Goal: Task Accomplishment & Management: Complete application form

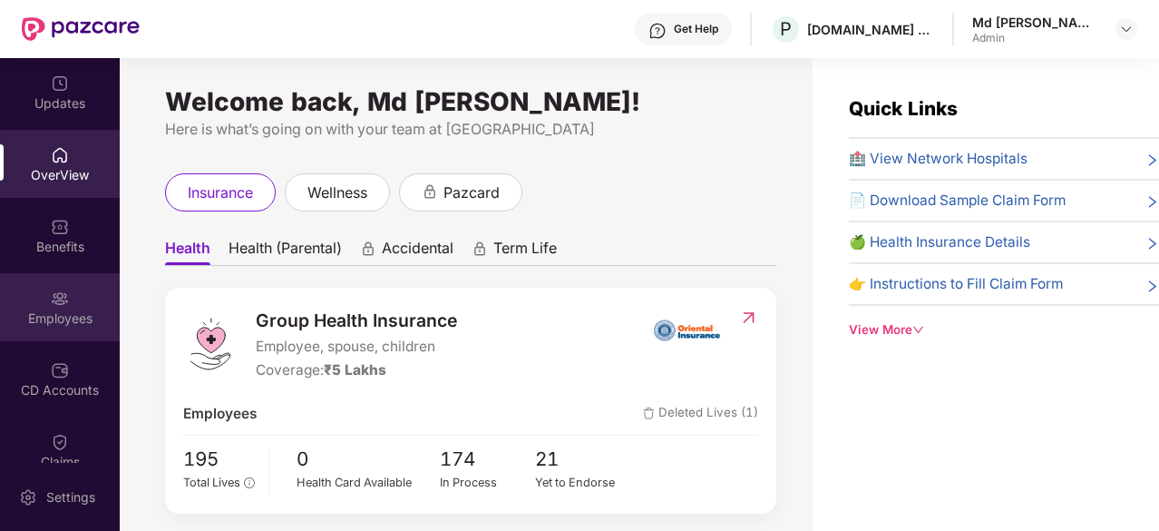
click at [60, 309] on div "Employees" at bounding box center [60, 318] width 120 height 18
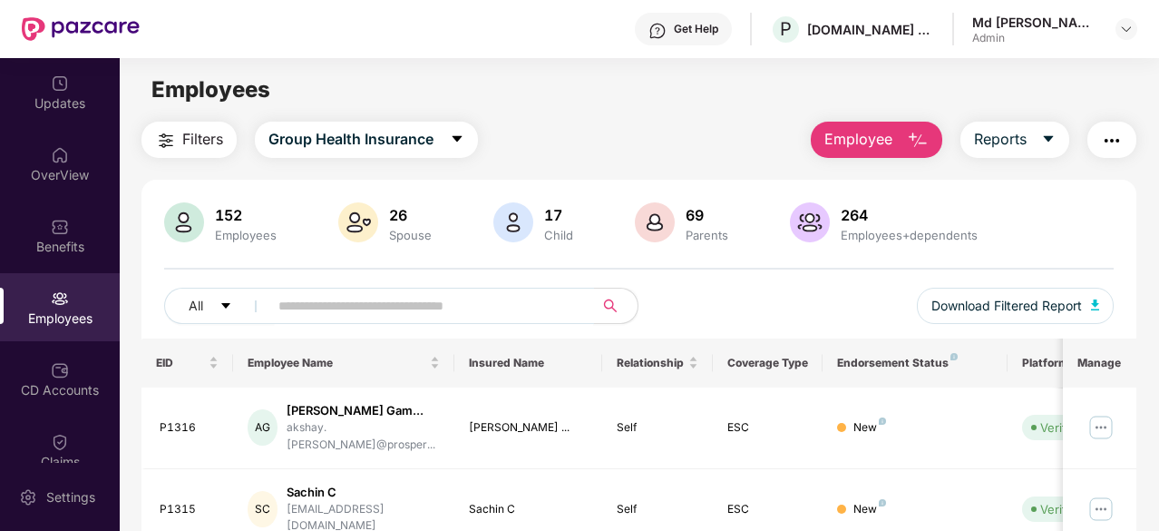
click at [296, 298] on input "text" at bounding box center [423, 305] width 291 height 27
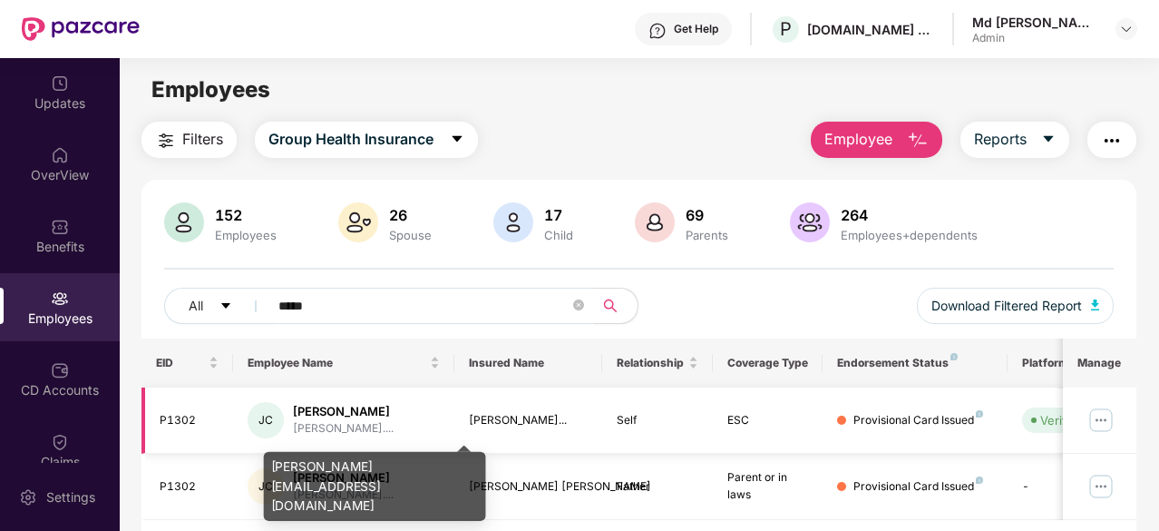
scroll to position [58, 0]
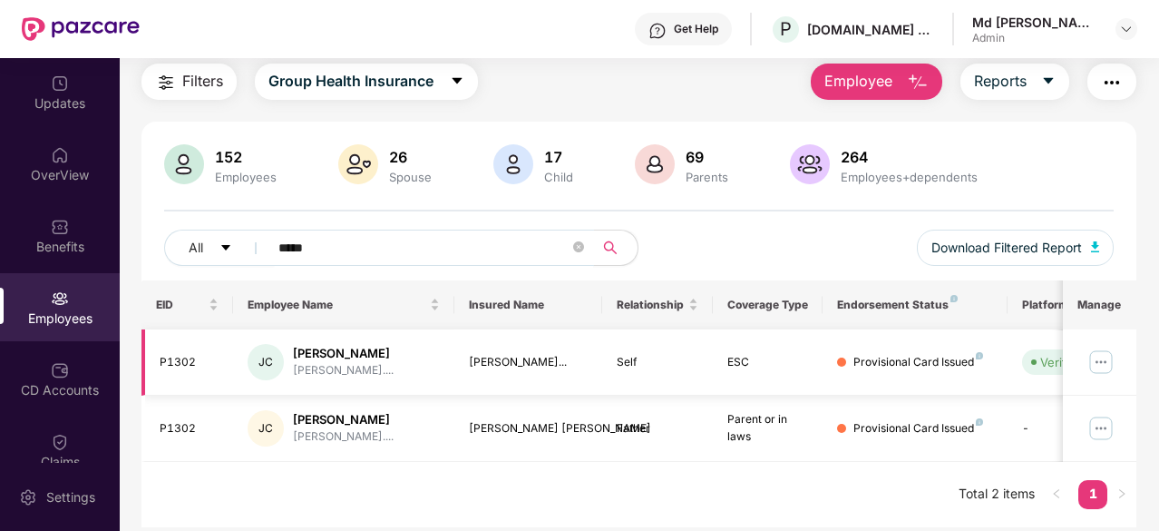
type input "*****"
click at [1114, 362] on img at bounding box center [1101, 361] width 29 height 29
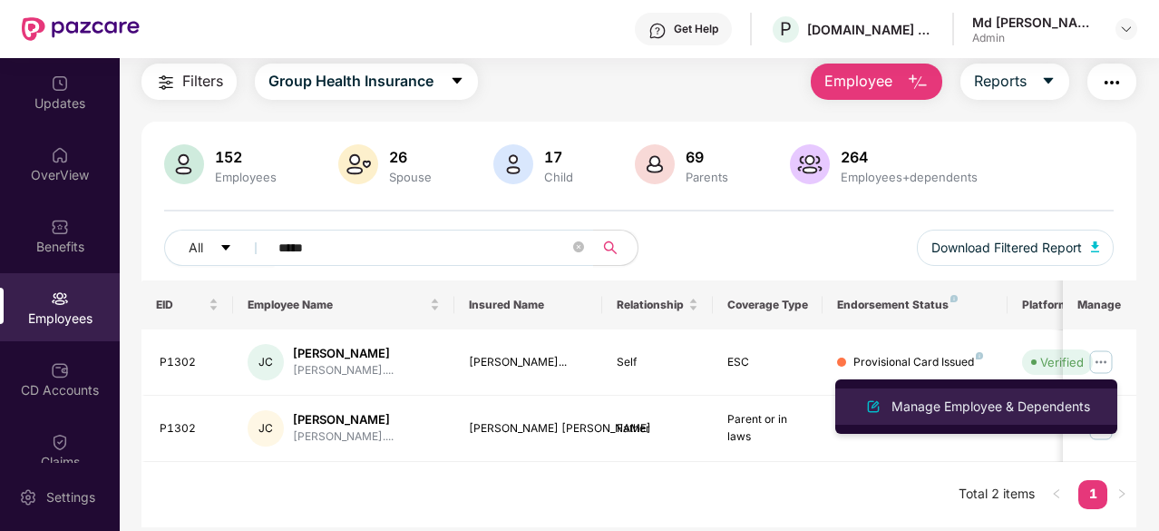
click at [961, 391] on li "Manage Employee & Dependents" at bounding box center [976, 406] width 282 height 36
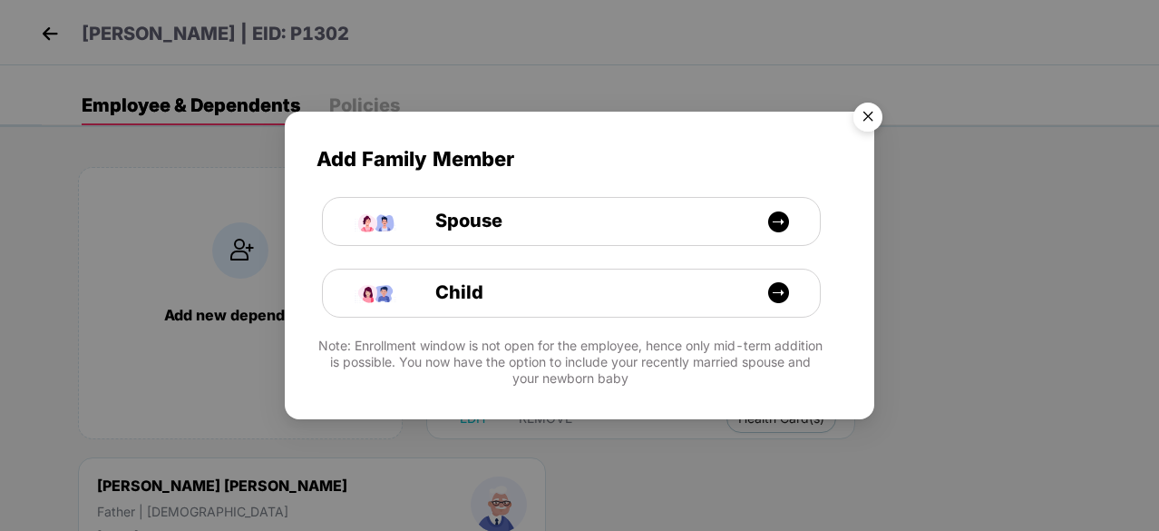
click at [863, 146] on div "Add Family Member Spouse Child Note: Enrollment window is not open for the empl…" at bounding box center [580, 257] width 590 height 290
click at [864, 110] on img "Close" at bounding box center [868, 119] width 51 height 51
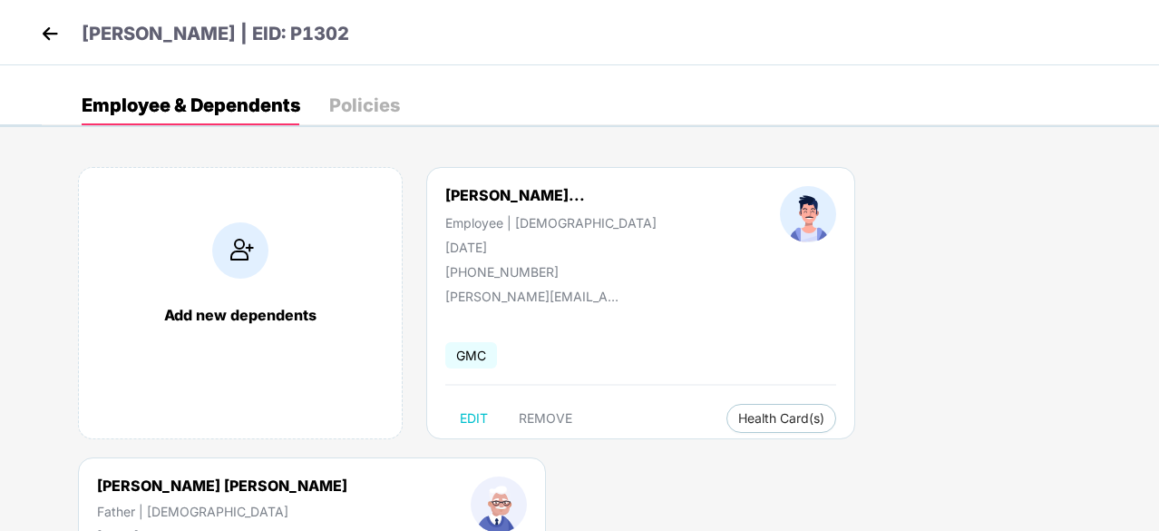
click at [59, 34] on img at bounding box center [49, 33] width 27 height 27
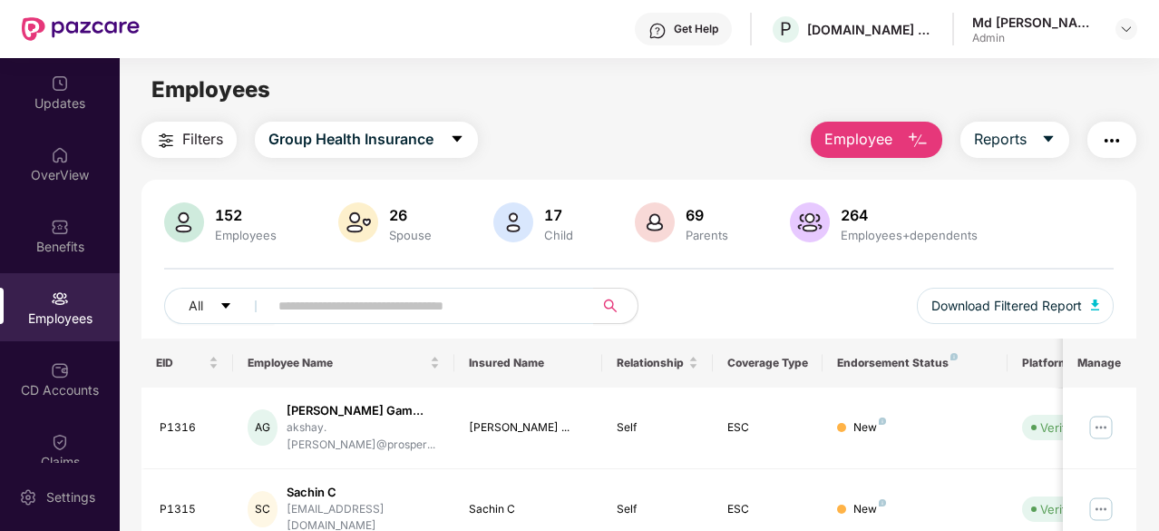
scroll to position [113, 0]
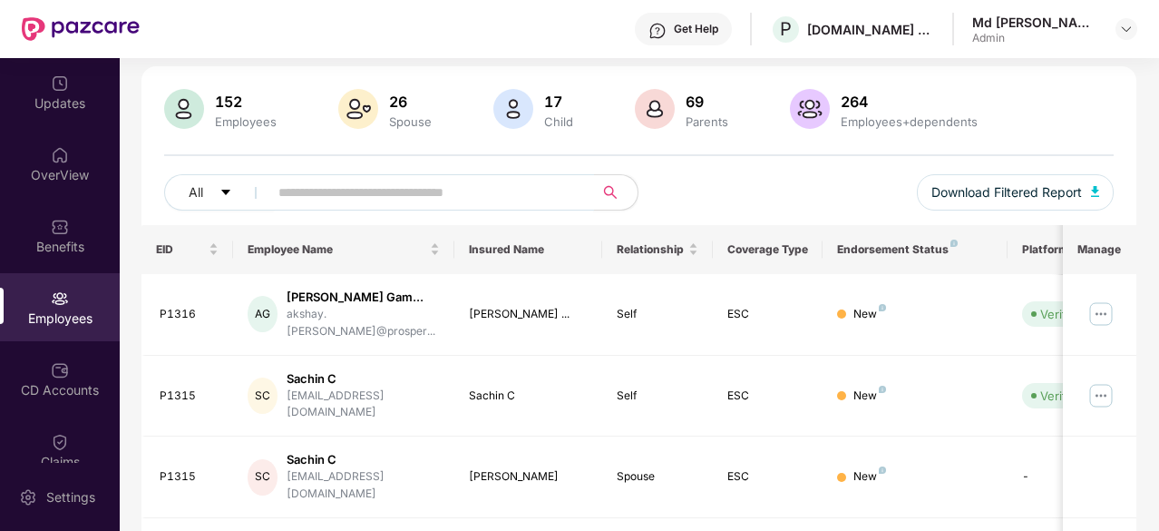
click at [388, 189] on input "text" at bounding box center [423, 192] width 291 height 27
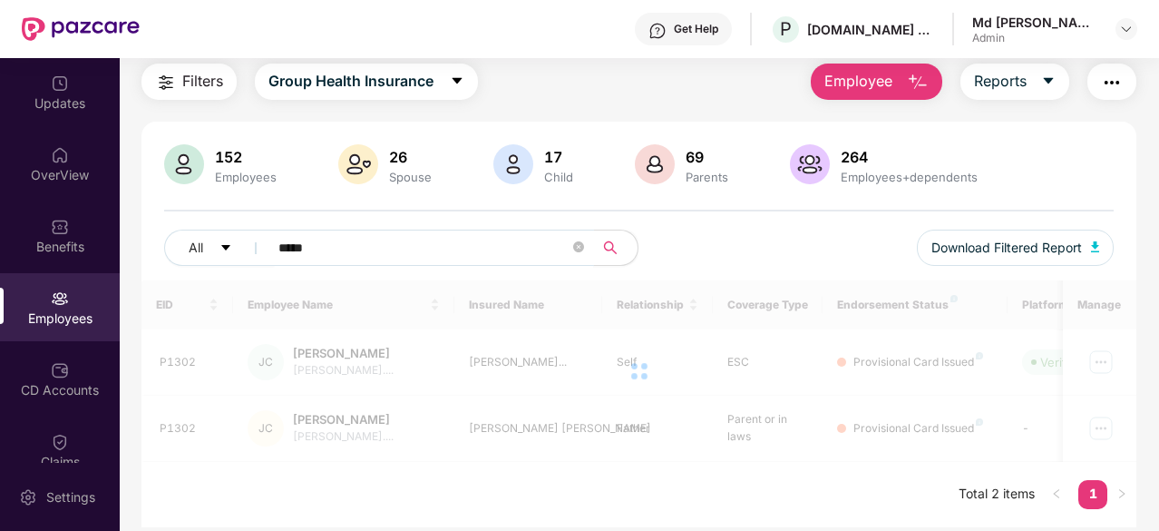
scroll to position [58, 0]
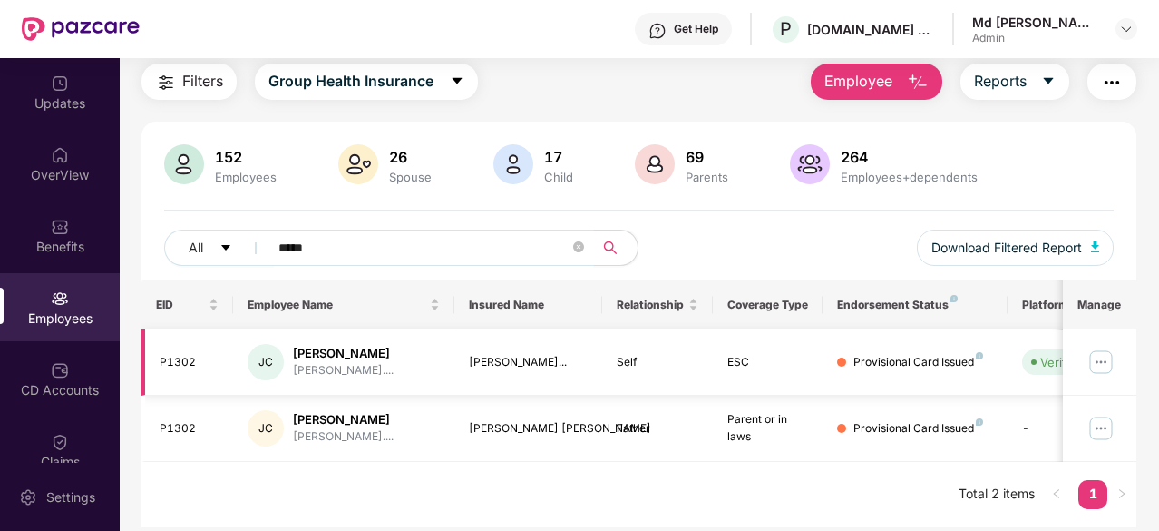
type input "*****"
click at [1101, 353] on img at bounding box center [1101, 361] width 29 height 29
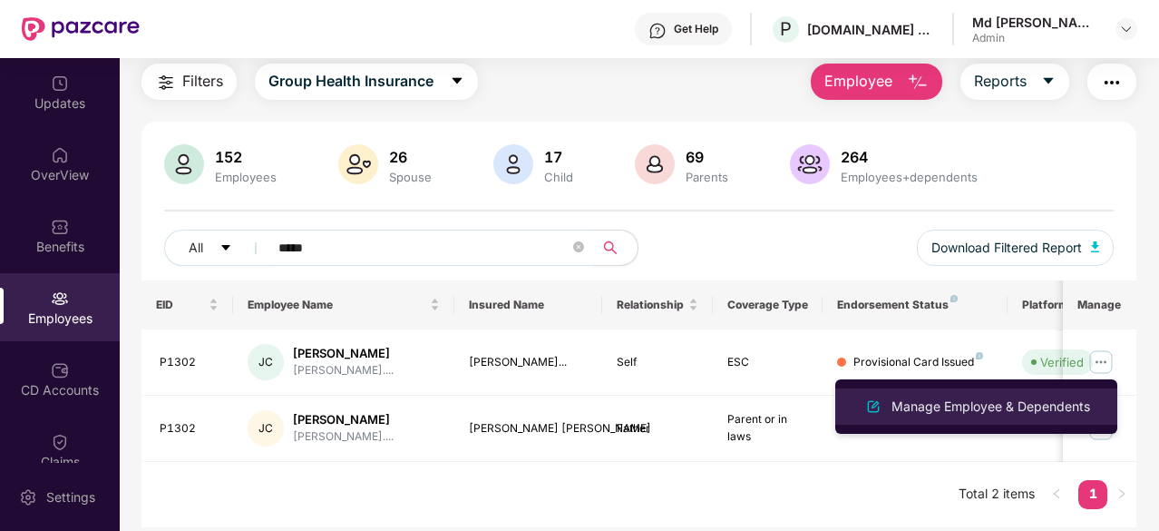
click at [967, 415] on div "Manage Employee & Dependents" at bounding box center [991, 406] width 206 height 20
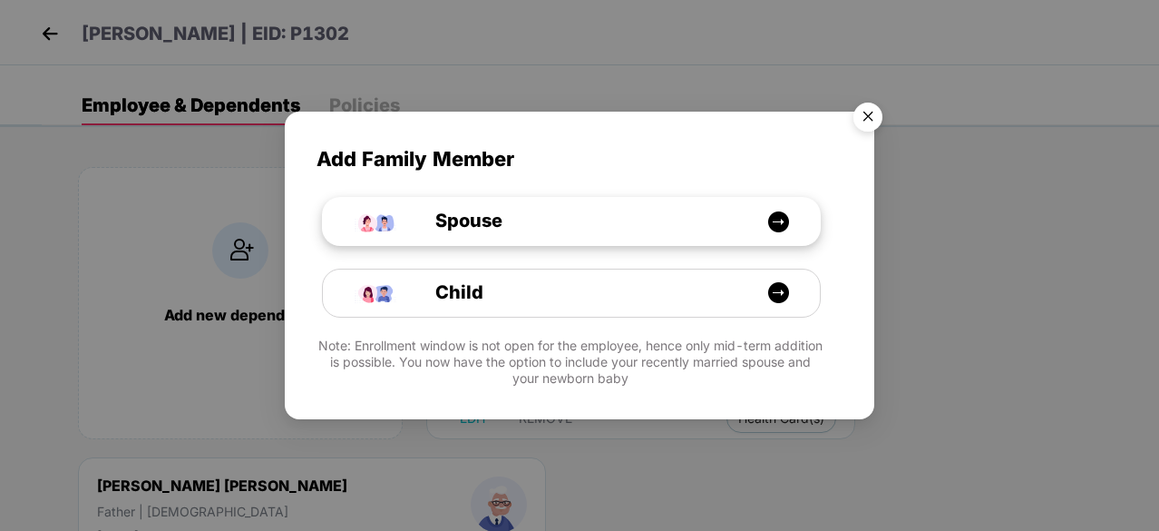
click at [772, 212] on img at bounding box center [778, 221] width 23 height 23
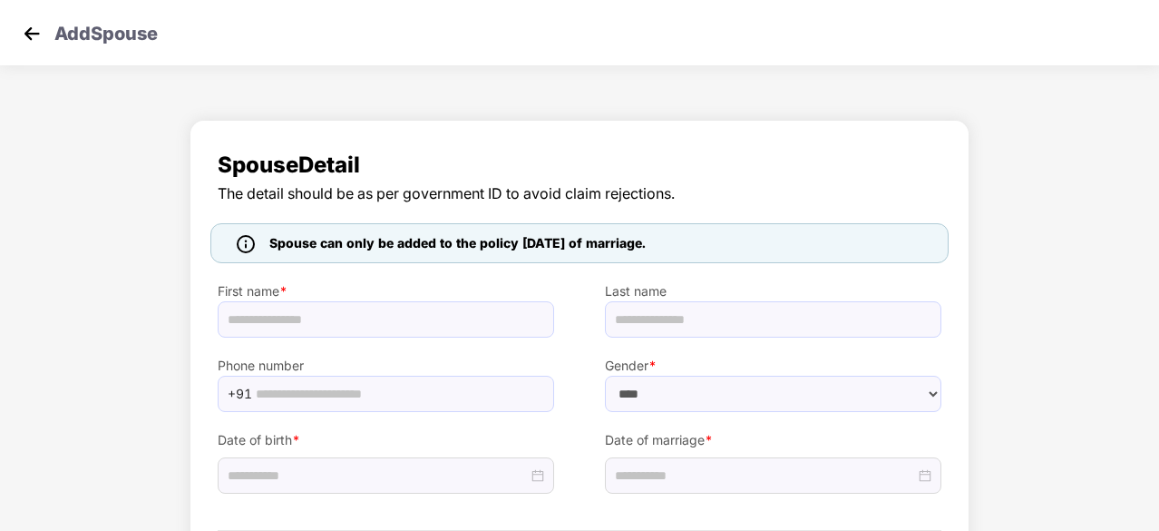
select select "******"
click at [232, 327] on input "text" at bounding box center [386, 319] width 336 height 36
type input "*"
type input "**********"
type input "*****"
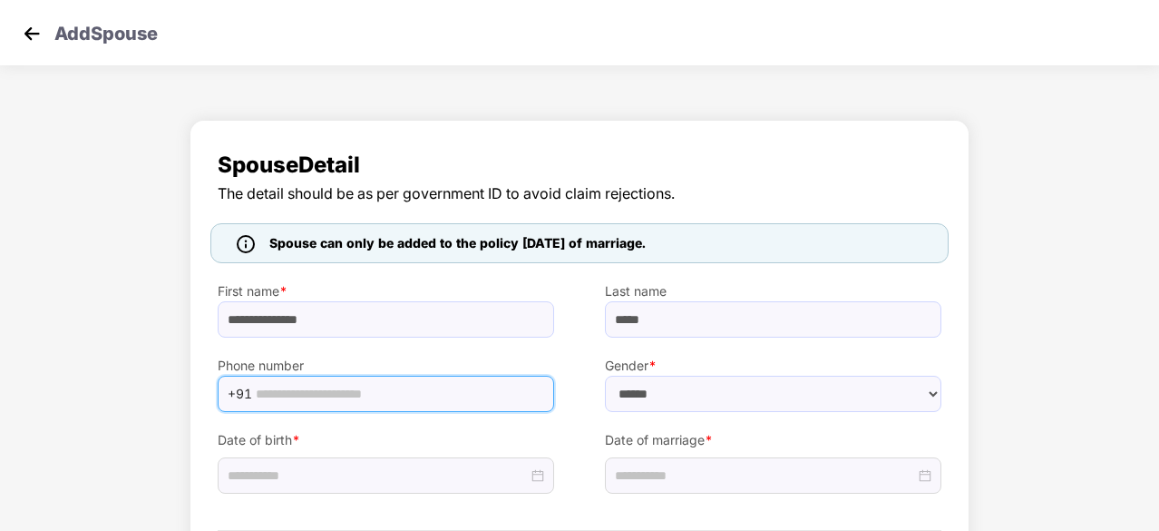
click at [388, 396] on input "text" at bounding box center [400, 393] width 288 height 27
type input "**********"
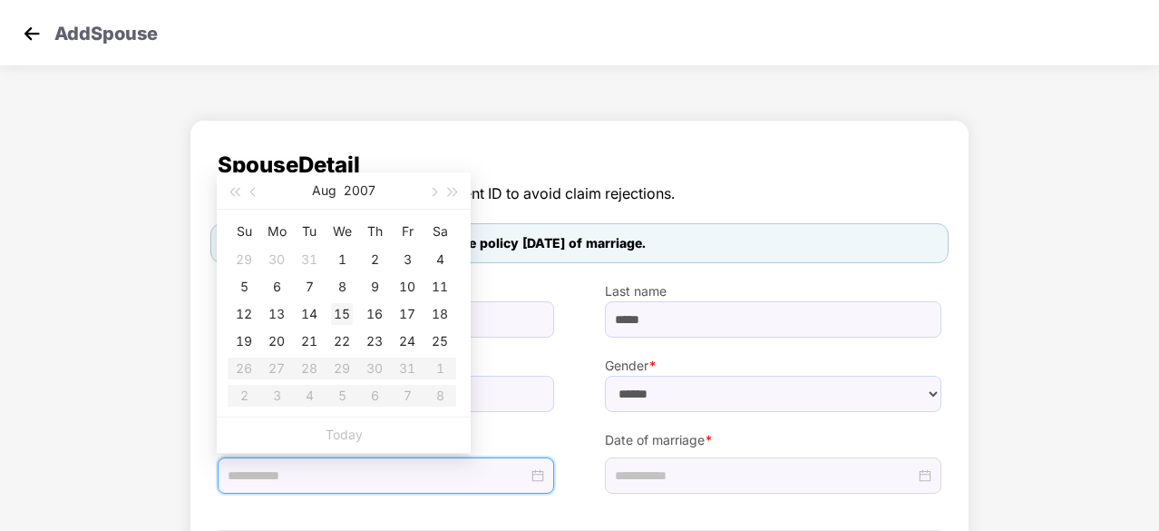
type input "**********"
click at [357, 190] on button "2007" at bounding box center [360, 190] width 32 height 36
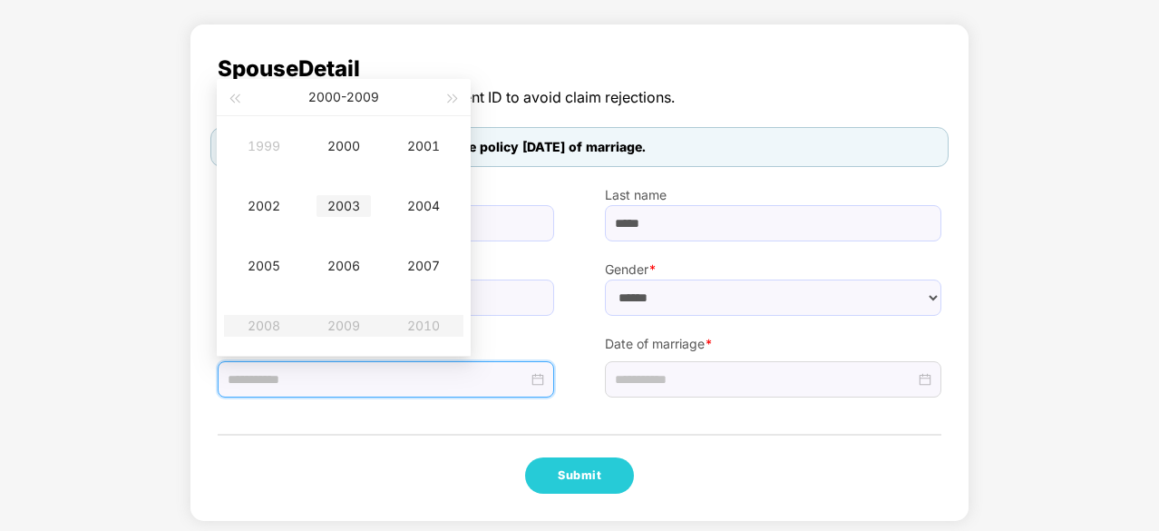
scroll to position [85, 0]
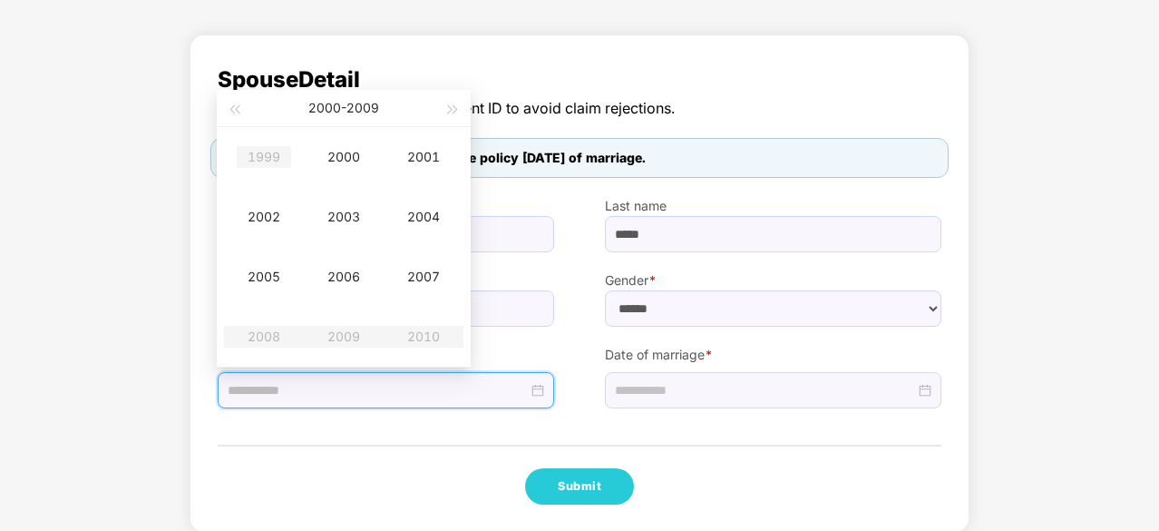
type input "**********"
click at [245, 110] on div "[DATE] - [DATE]" at bounding box center [343, 108] width 199 height 36
type input "**********"
click at [238, 110] on span "button" at bounding box center [233, 109] width 9 height 9
type input "**********"
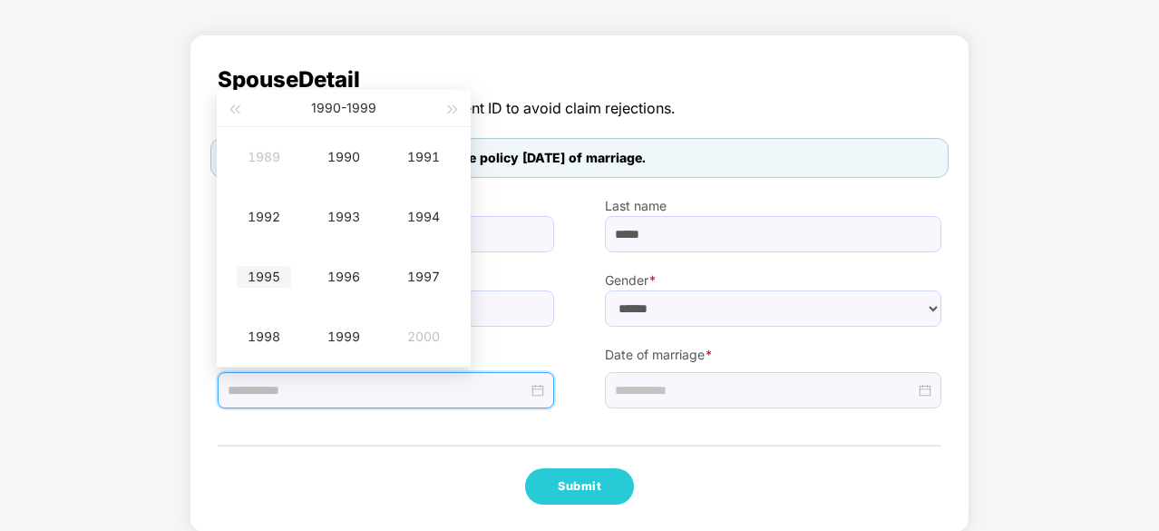
click at [263, 268] on div "1995" at bounding box center [264, 277] width 54 height 22
type input "**********"
click at [276, 334] on div "Oct" at bounding box center [264, 337] width 54 height 22
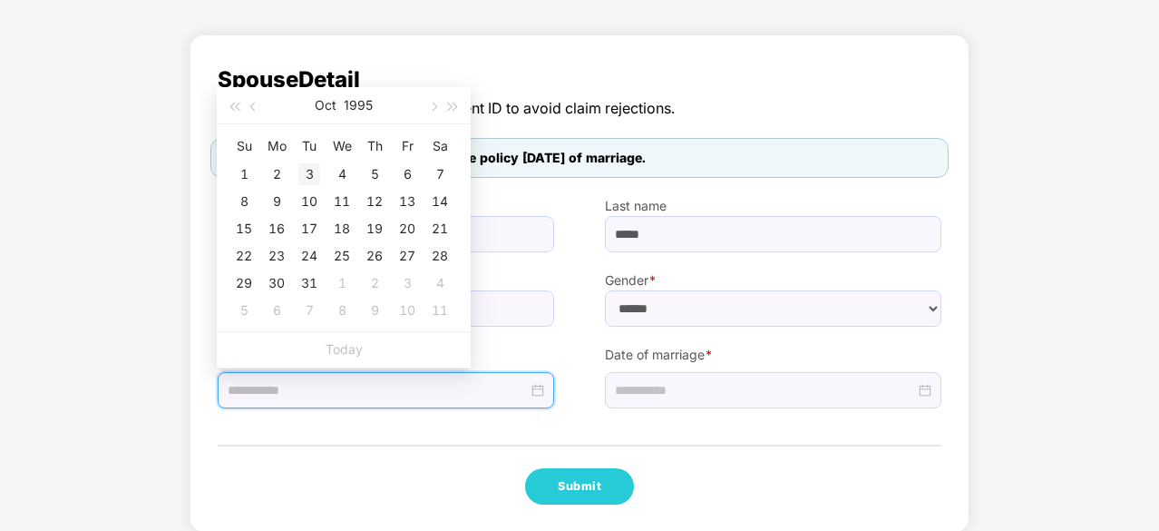
type input "**********"
click at [310, 171] on div "3" at bounding box center [309, 174] width 22 height 22
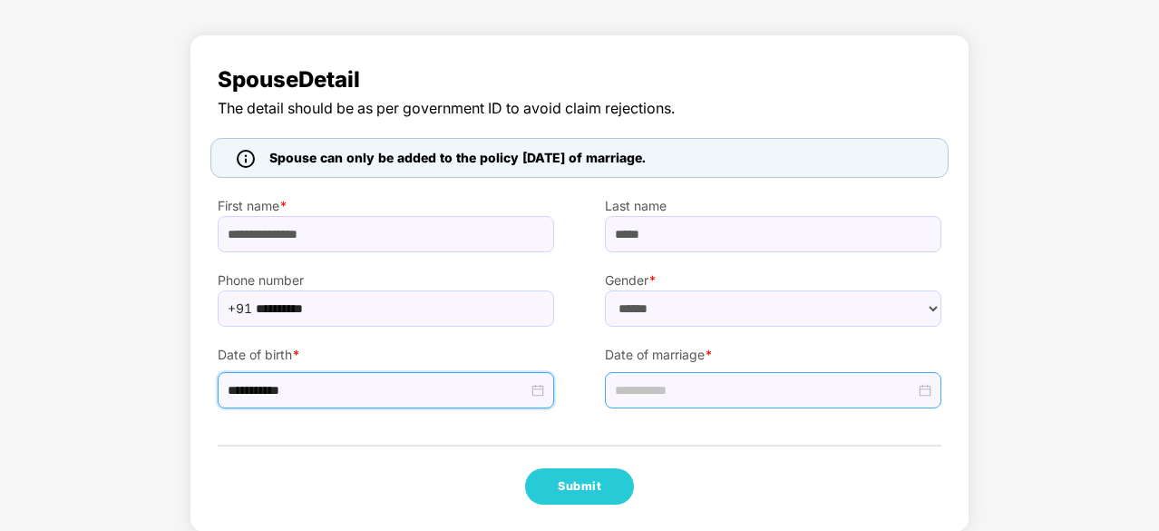
click at [669, 393] on input at bounding box center [765, 390] width 300 height 20
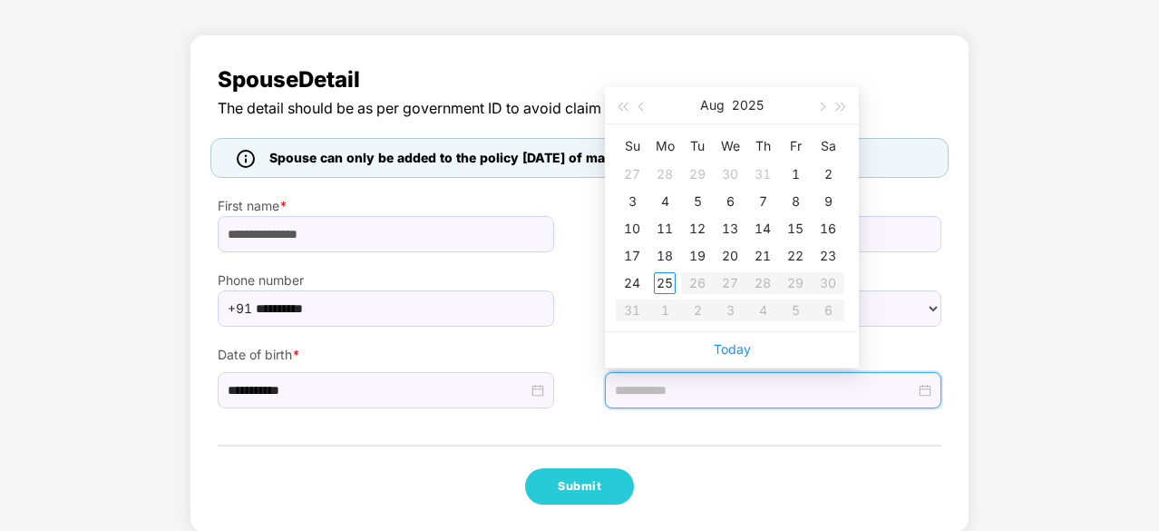
type input "**********"
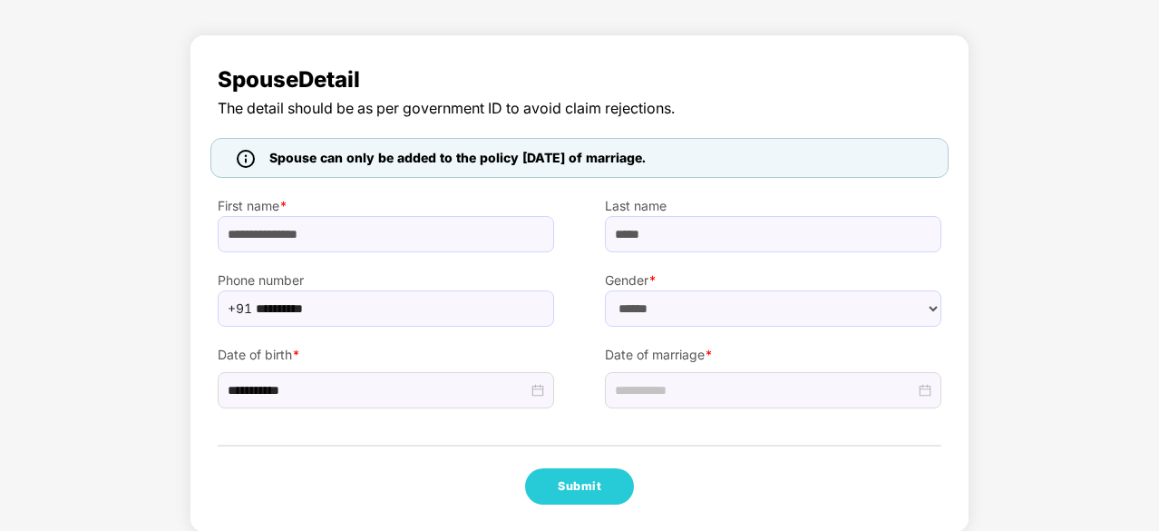
click at [600, 444] on div "**********" at bounding box center [580, 283] width 780 height 498
click at [580, 483] on button "Submit" at bounding box center [579, 486] width 109 height 36
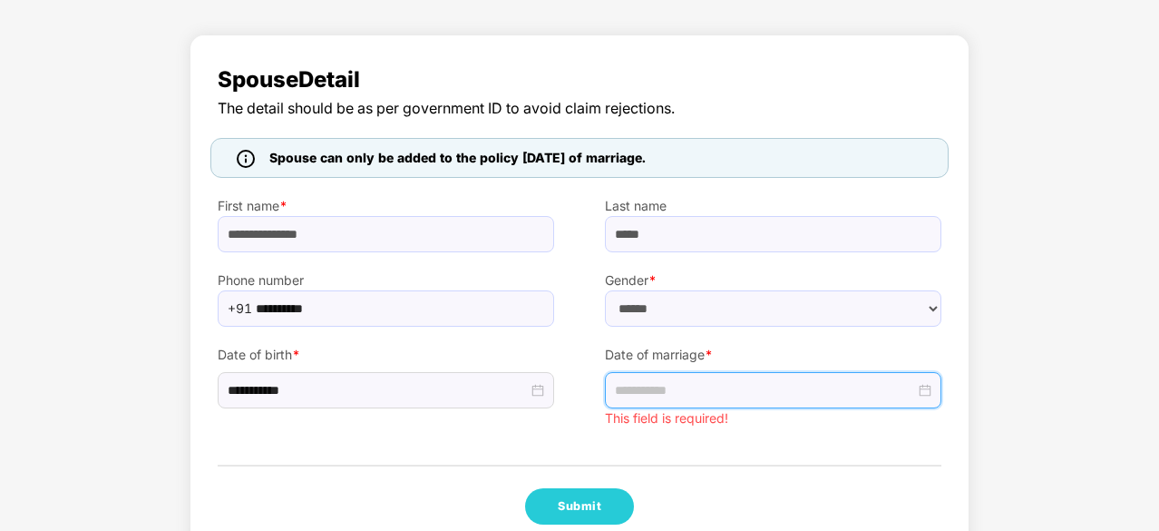
click at [862, 383] on input at bounding box center [765, 390] width 300 height 20
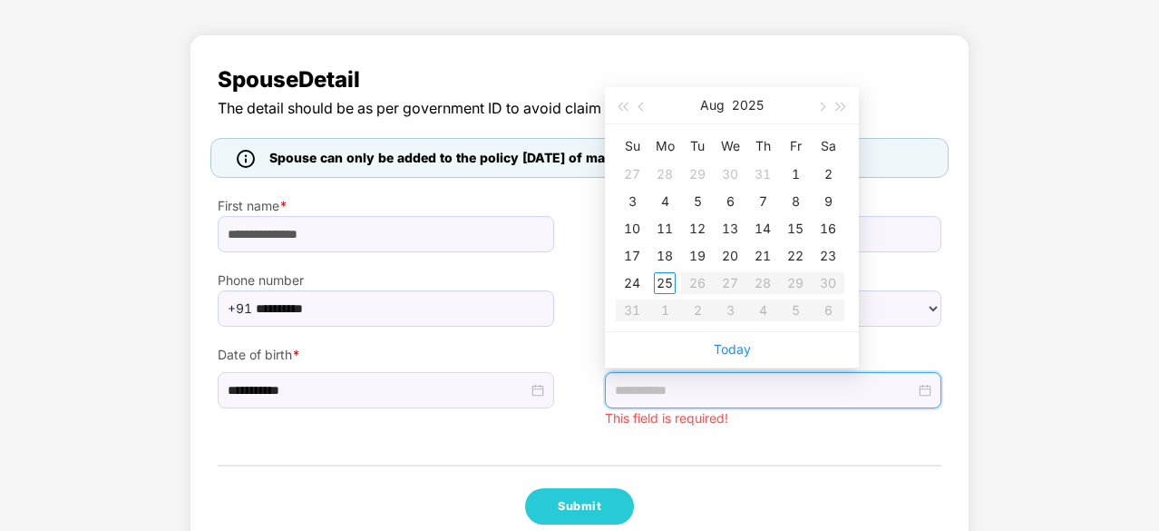
type input "**********"
click at [634, 102] on button "button" at bounding box center [642, 105] width 20 height 36
click at [741, 106] on button "2025" at bounding box center [757, 105] width 32 height 36
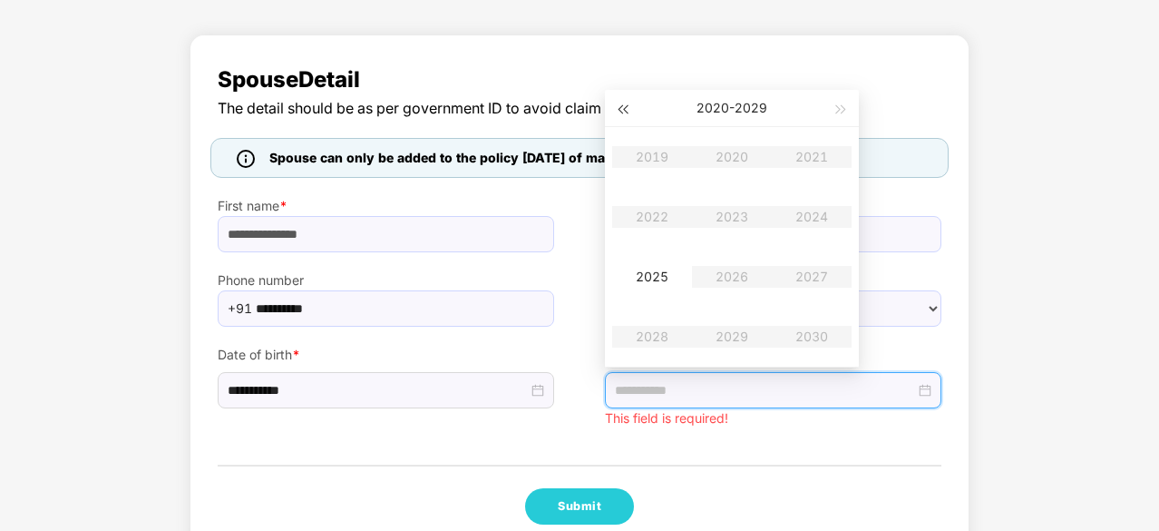
click at [625, 107] on span "button" at bounding box center [622, 109] width 9 height 9
click at [626, 105] on span "button" at bounding box center [622, 109] width 9 height 9
click at [849, 112] on button "button" at bounding box center [842, 108] width 20 height 36
type input "**********"
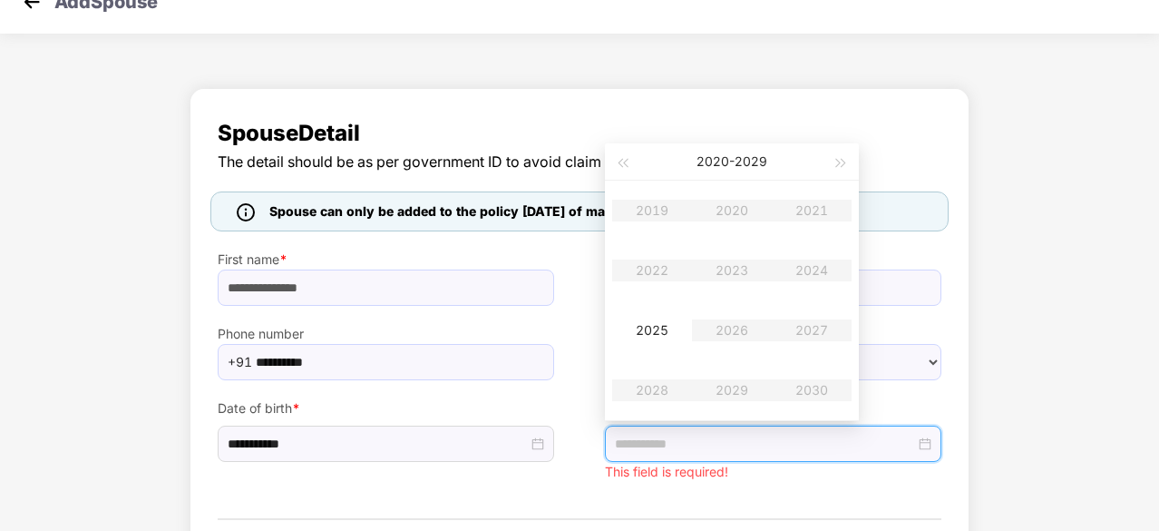
scroll to position [35, 0]
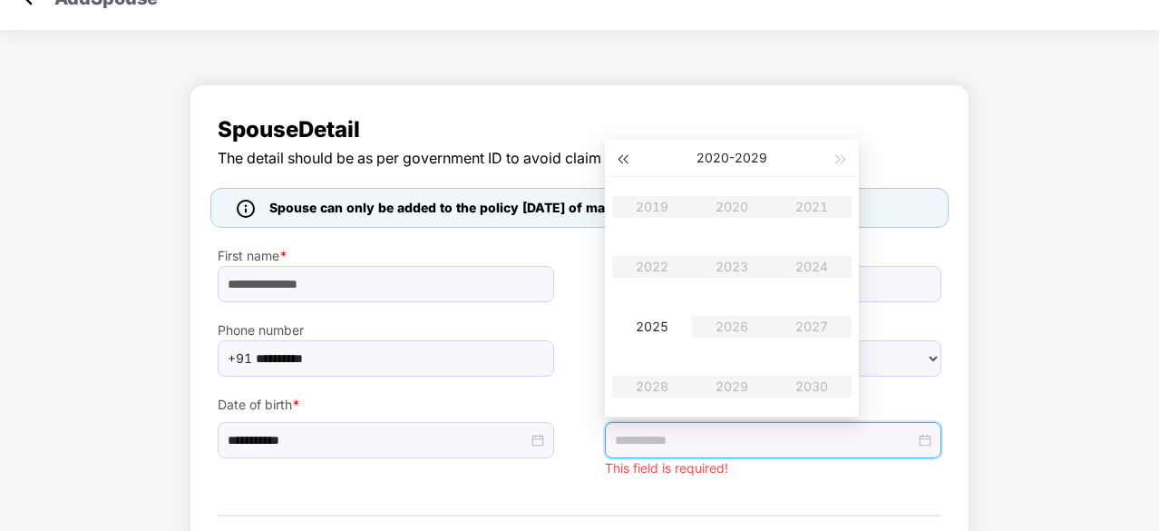
click at [624, 164] on button "button" at bounding box center [622, 158] width 20 height 36
click at [823, 329] on table "2009 2010 2011 2012 2013 2014 2015 2016 2017 2018 2019 2020" at bounding box center [731, 296] width 239 height 239
click at [823, 328] on table "2009 2010 2011 2012 2013 2014 2015 2016 2017 2018 2019 2020" at bounding box center [731, 296] width 239 height 239
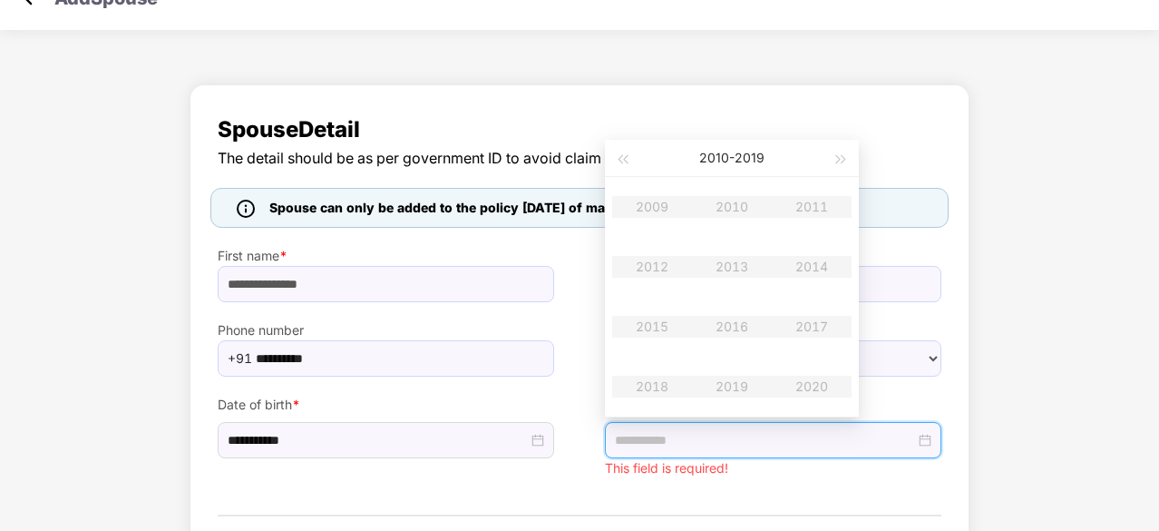
click at [823, 328] on table "2009 2010 2011 2012 2013 2014 2015 2016 2017 2018 2019 2020" at bounding box center [731, 296] width 239 height 239
click at [809, 318] on table "2009 2010 2011 2012 2013 2014 2015 2016 2017 2018 2019 2020" at bounding box center [731, 296] width 239 height 239
click at [824, 93] on div "**********" at bounding box center [580, 343] width 780 height 518
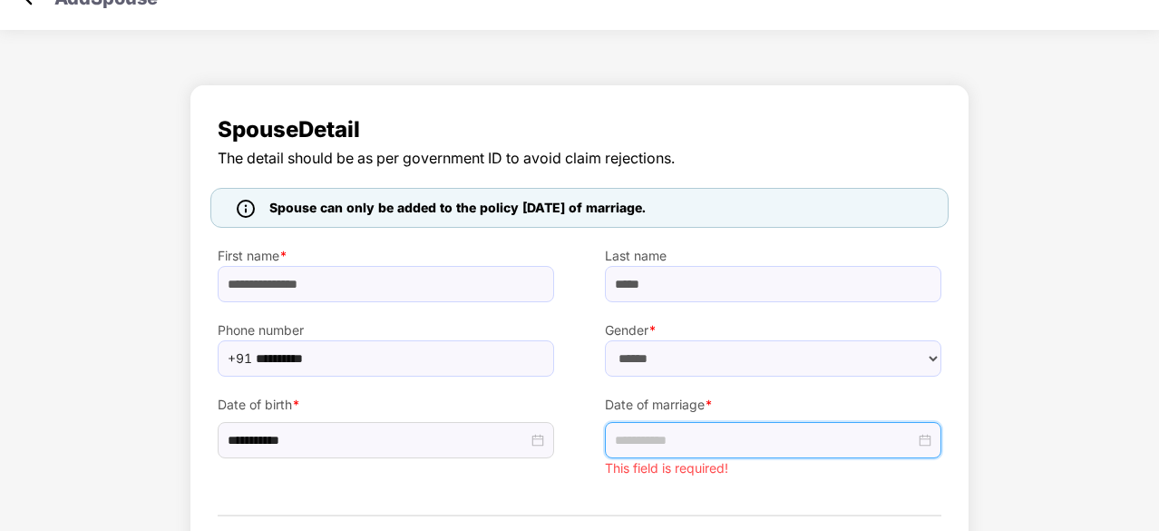
click at [640, 431] on input at bounding box center [765, 440] width 300 height 20
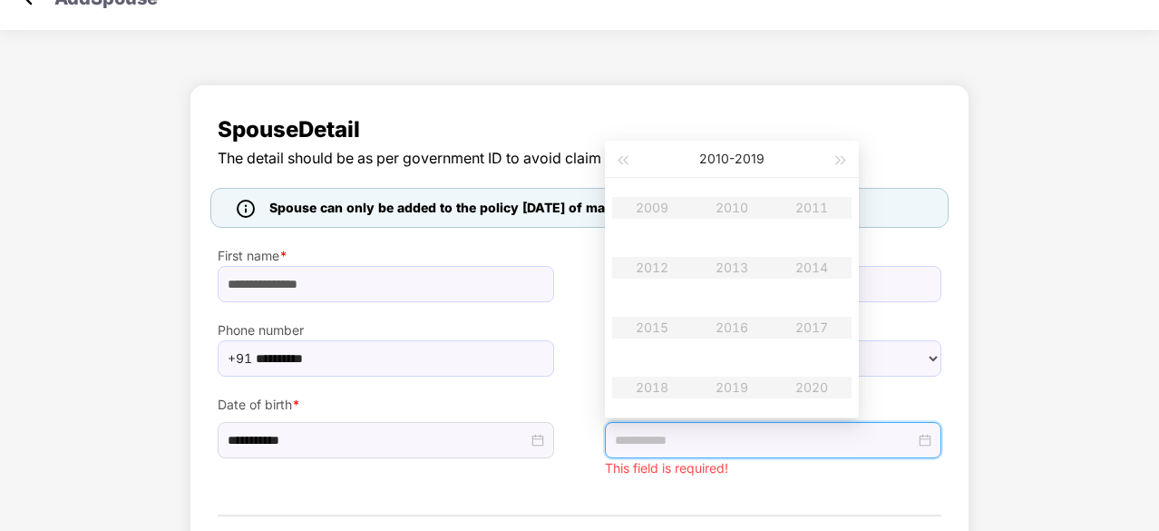
click at [806, 326] on table "2009 2010 2011 2012 2013 2014 2015 2016 2017 2018 2019 2020" at bounding box center [731, 297] width 239 height 239
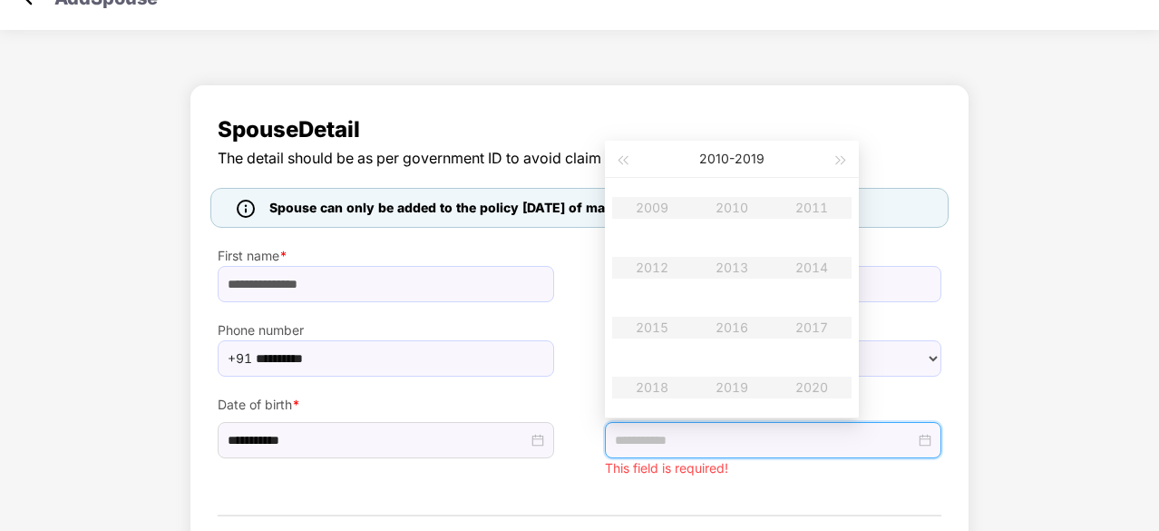
click at [806, 326] on table "2009 2010 2011 2012 2013 2014 2015 2016 2017 2018 2019 2020" at bounding box center [731, 297] width 239 height 239
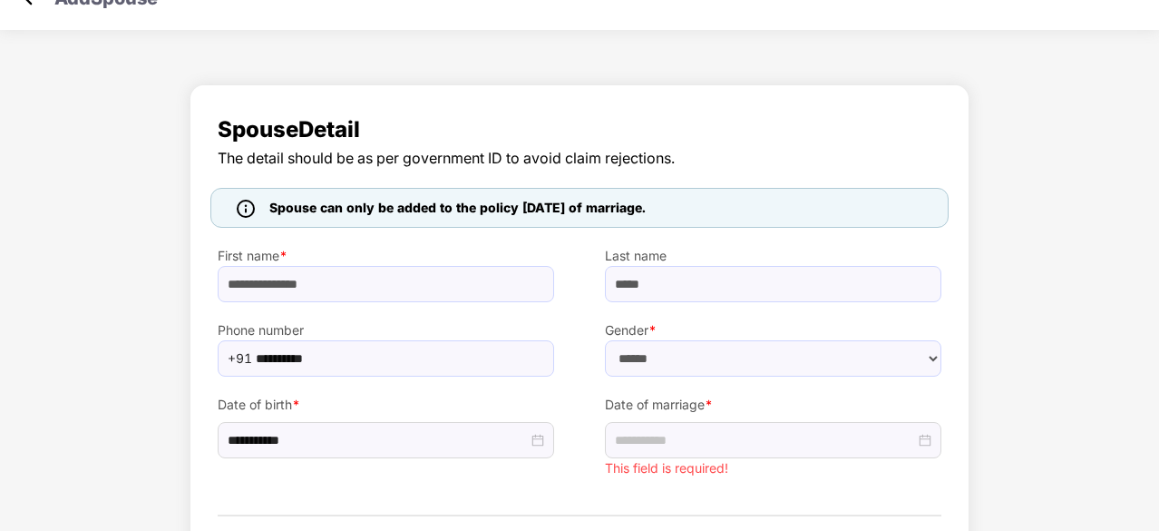
click at [960, 292] on div "Last name *****" at bounding box center [773, 265] width 387 height 74
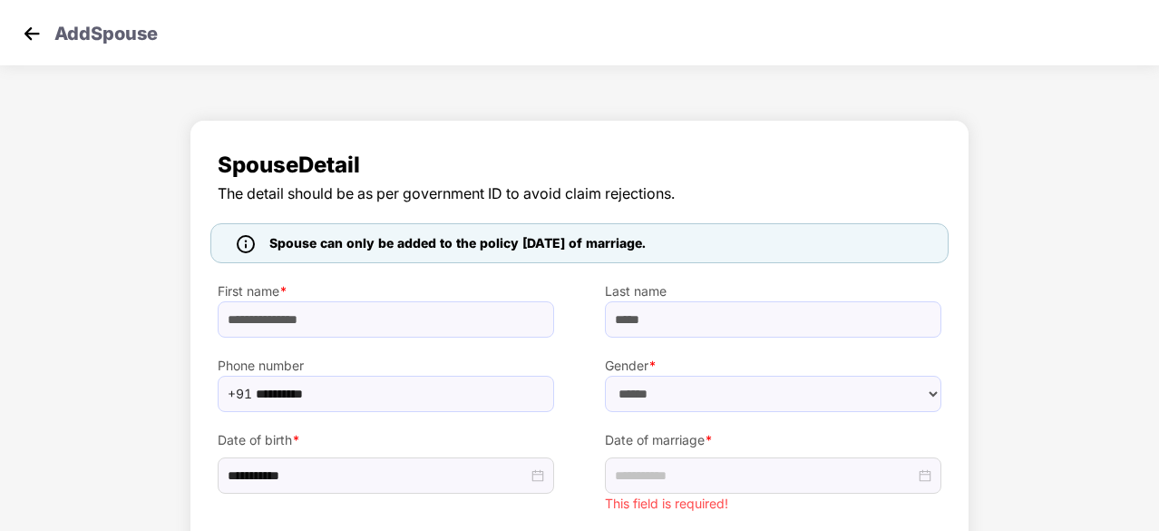
click at [29, 36] on img at bounding box center [31, 33] width 27 height 27
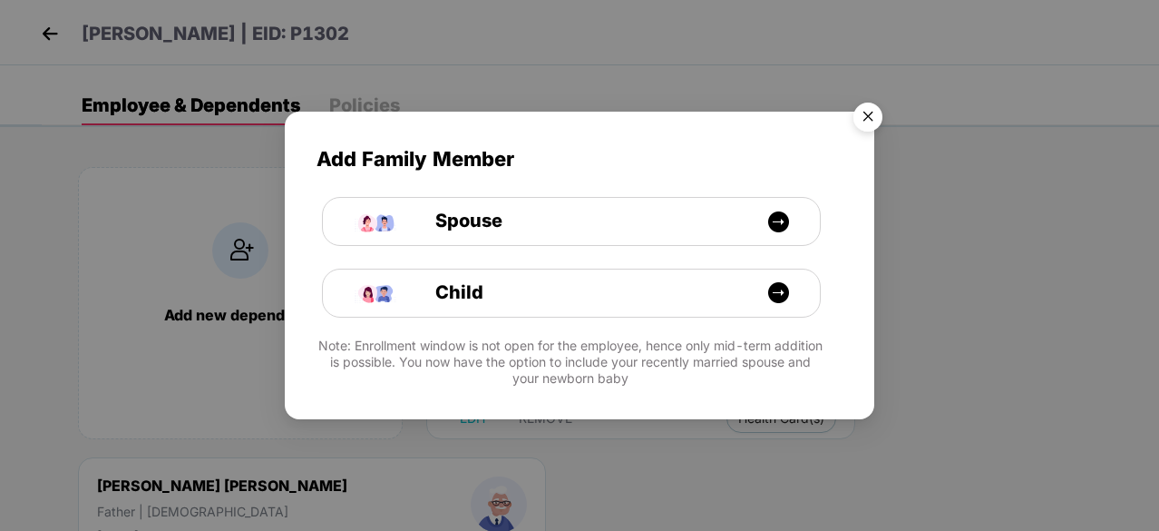
click at [873, 117] on img "Close" at bounding box center [868, 119] width 51 height 51
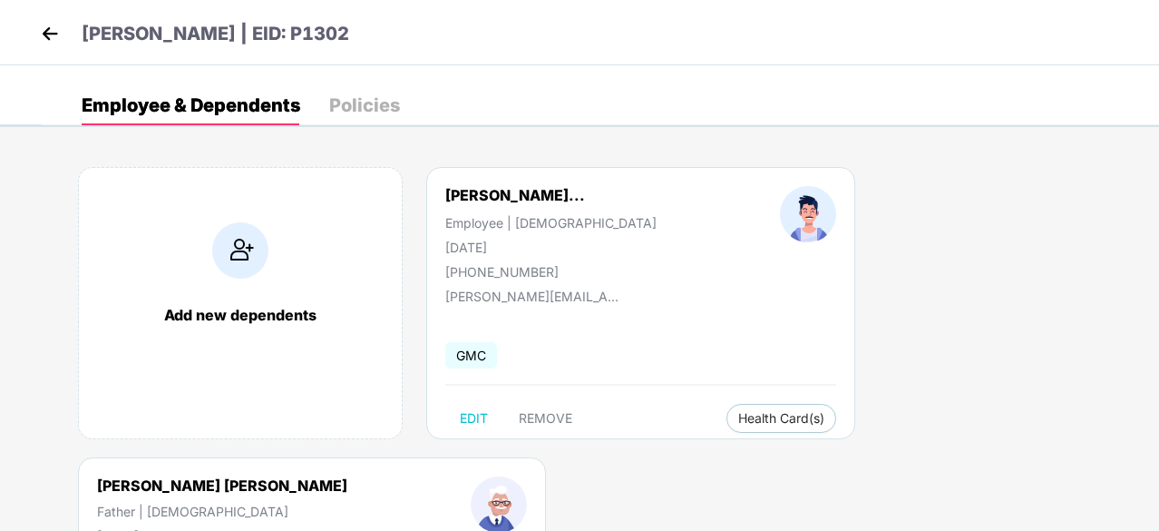
click at [209, 302] on div "Add new dependents" at bounding box center [240, 303] width 325 height 272
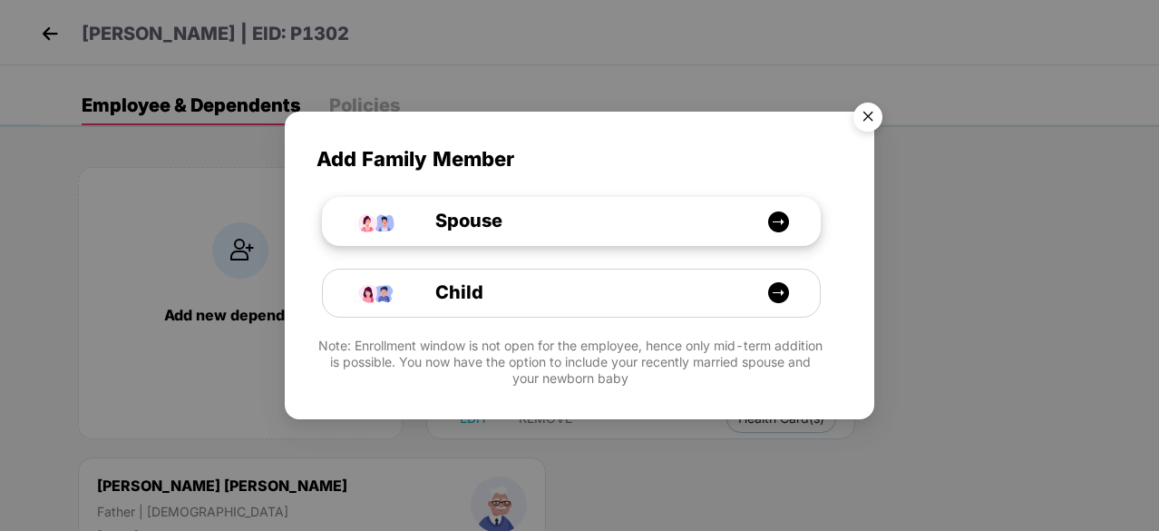
click at [781, 222] on img at bounding box center [778, 221] width 23 height 23
select select "****"
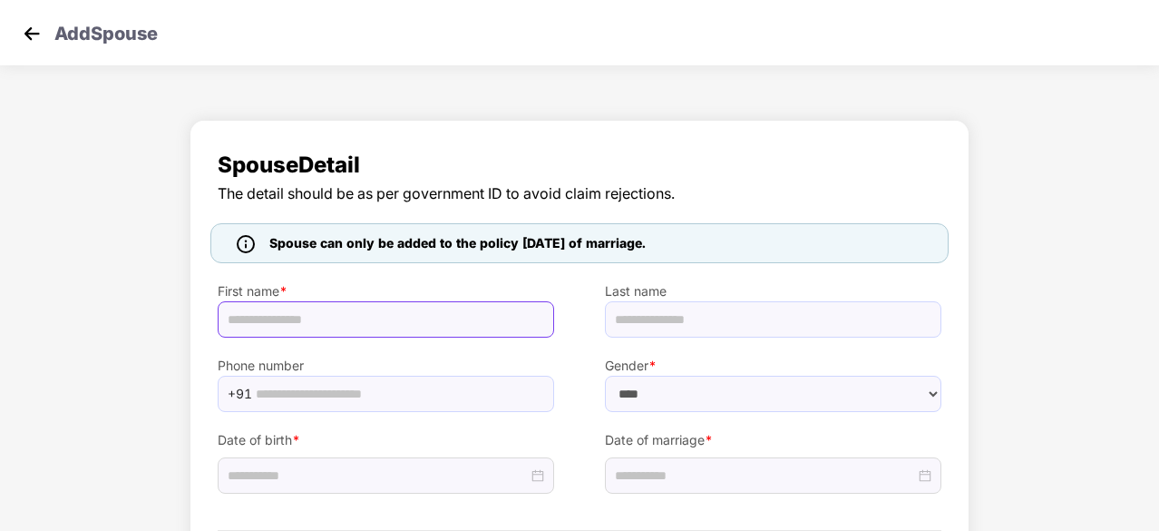
click at [245, 314] on input "text" at bounding box center [386, 319] width 336 height 36
click at [702, 483] on div at bounding box center [773, 475] width 336 height 36
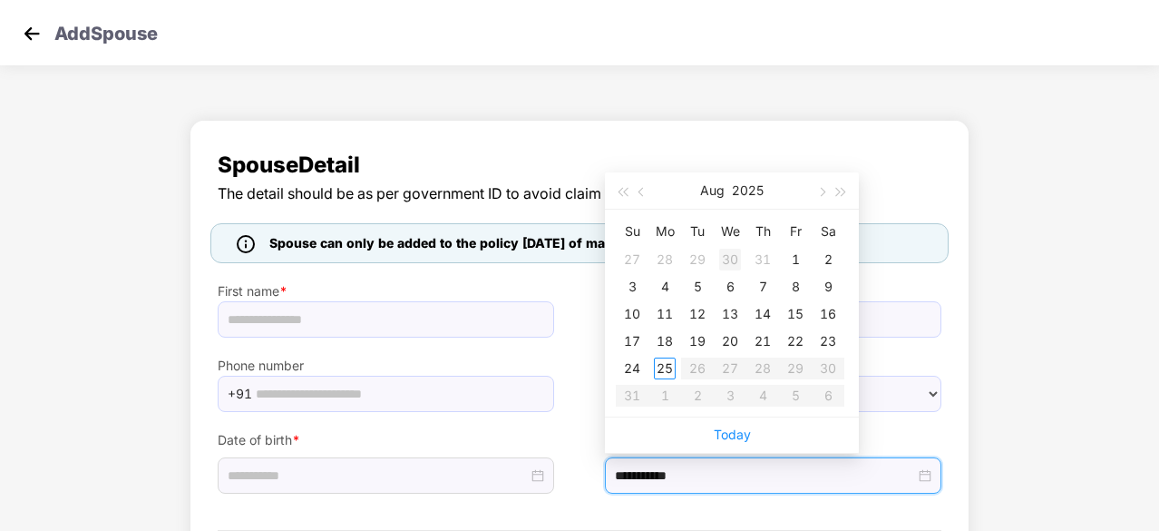
type input "**********"
click at [622, 197] on button "button" at bounding box center [622, 190] width 20 height 36
click at [639, 186] on button "button" at bounding box center [642, 190] width 20 height 36
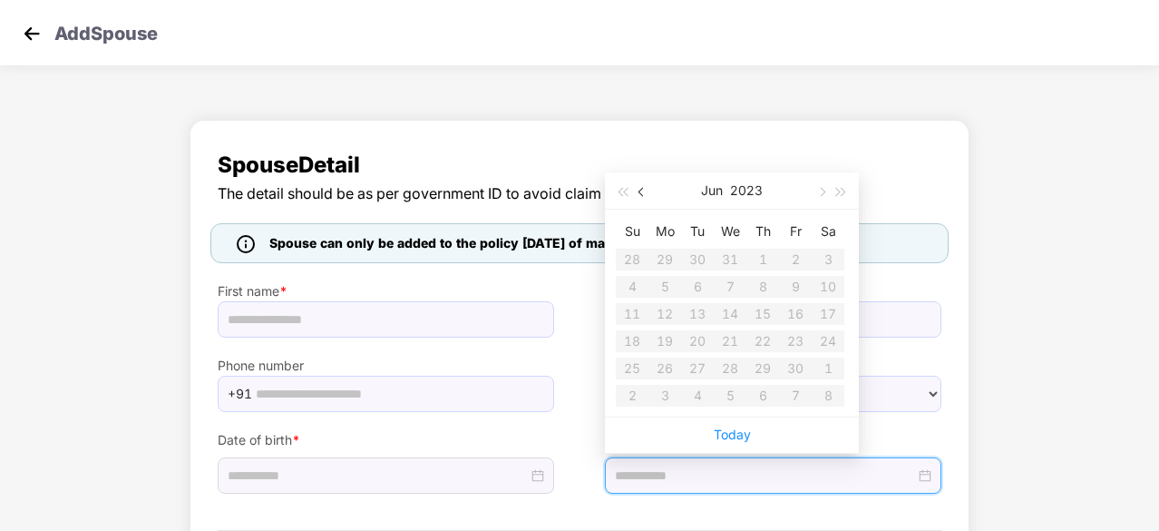
click at [639, 186] on button "button" at bounding box center [642, 190] width 20 height 36
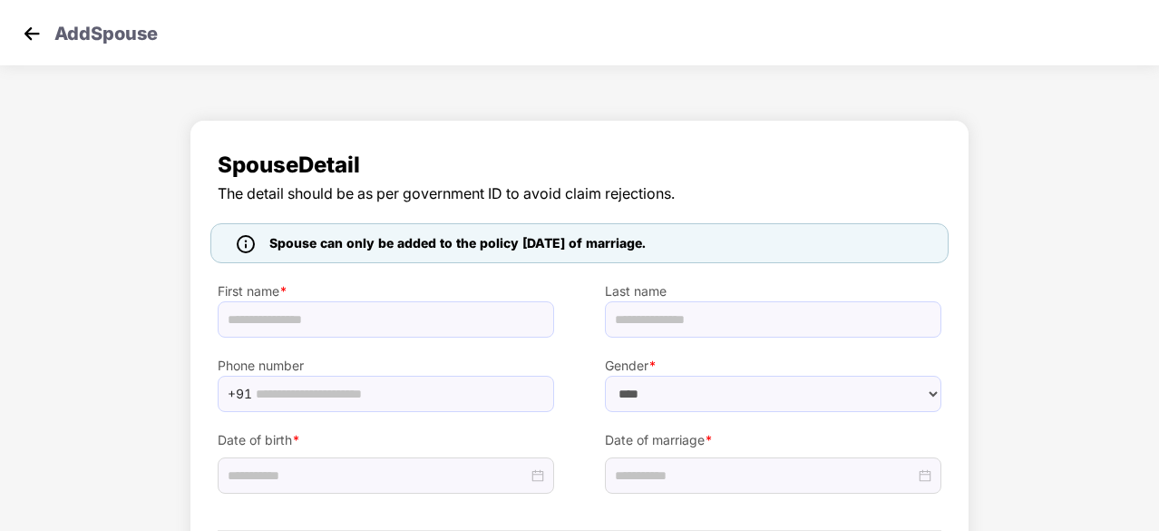
click at [644, 134] on div "Spouse Detail The detail should be as per government ID to avoid claim rejectio…" at bounding box center [580, 369] width 780 height 498
click at [36, 29] on img at bounding box center [31, 33] width 27 height 27
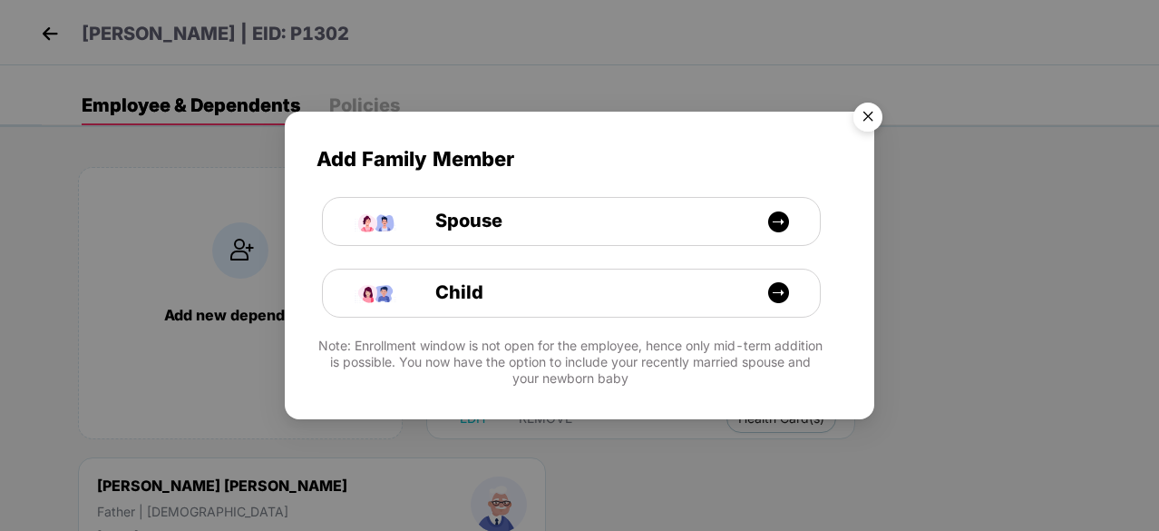
click at [879, 121] on img "Close" at bounding box center [868, 119] width 51 height 51
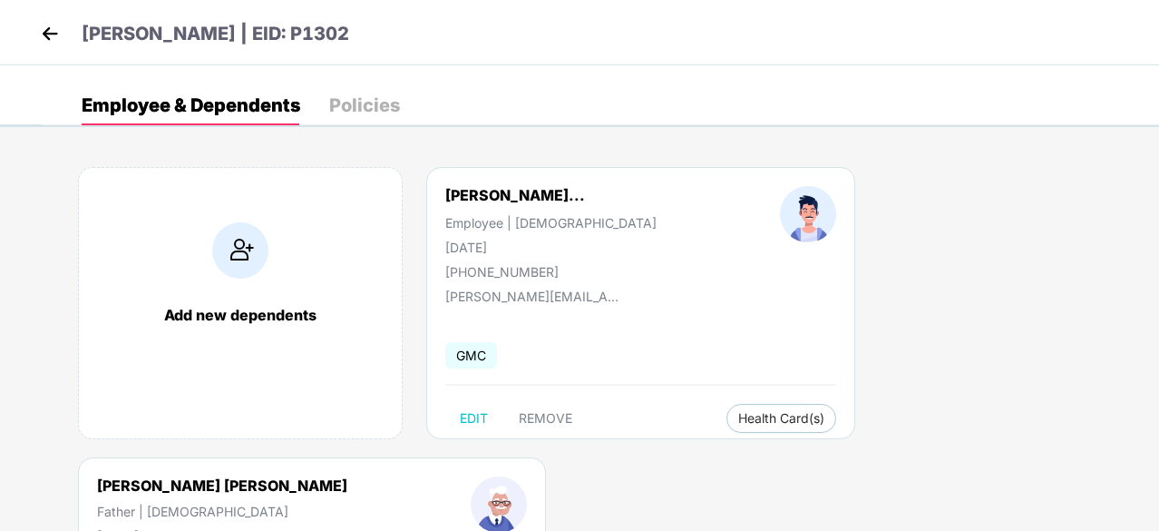
scroll to position [47, 0]
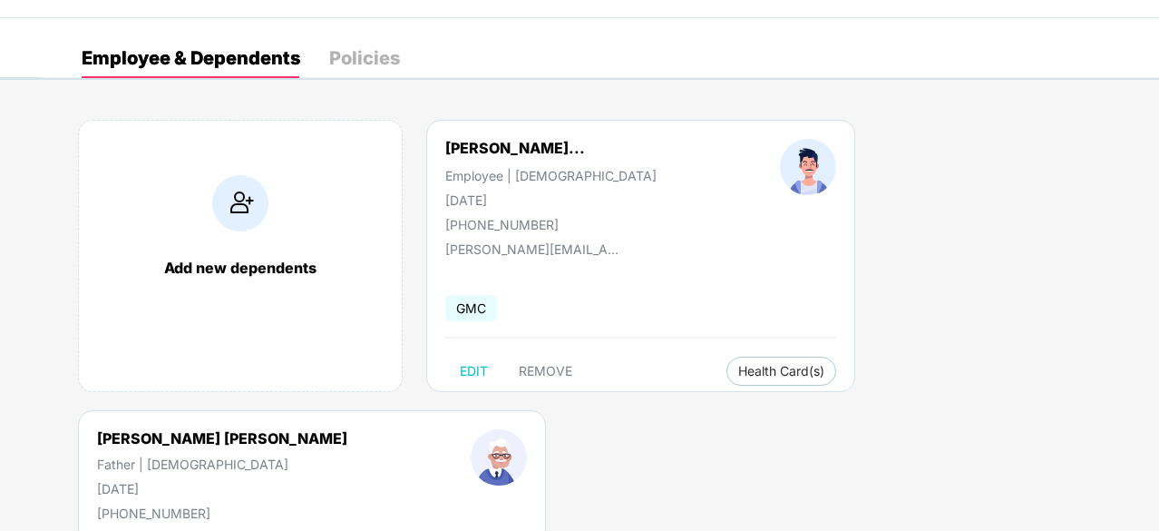
click at [279, 261] on div "Add new dependents" at bounding box center [240, 267] width 287 height 18
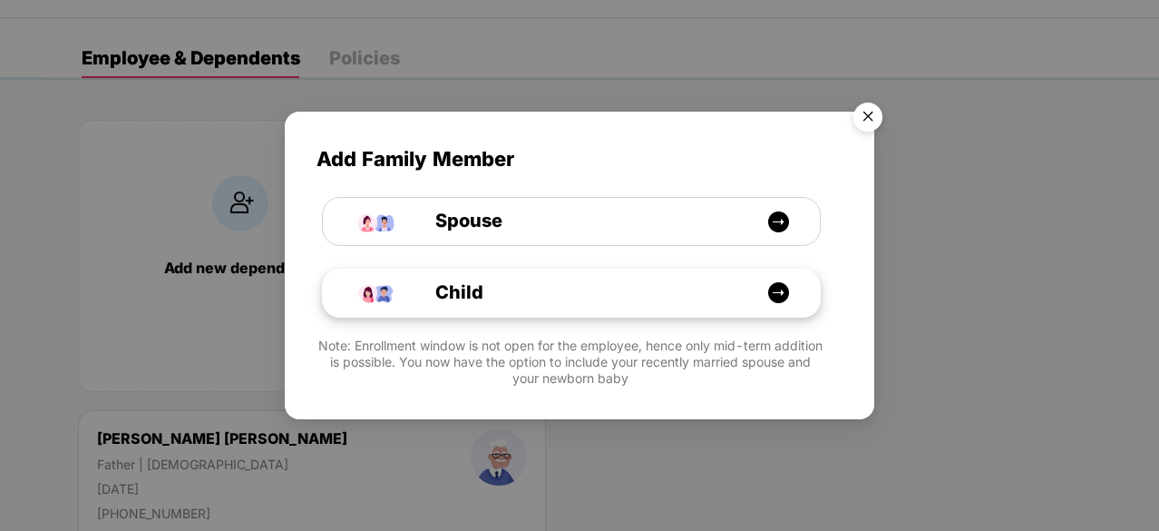
click at [583, 293] on div "Child" at bounding box center [581, 292] width 373 height 28
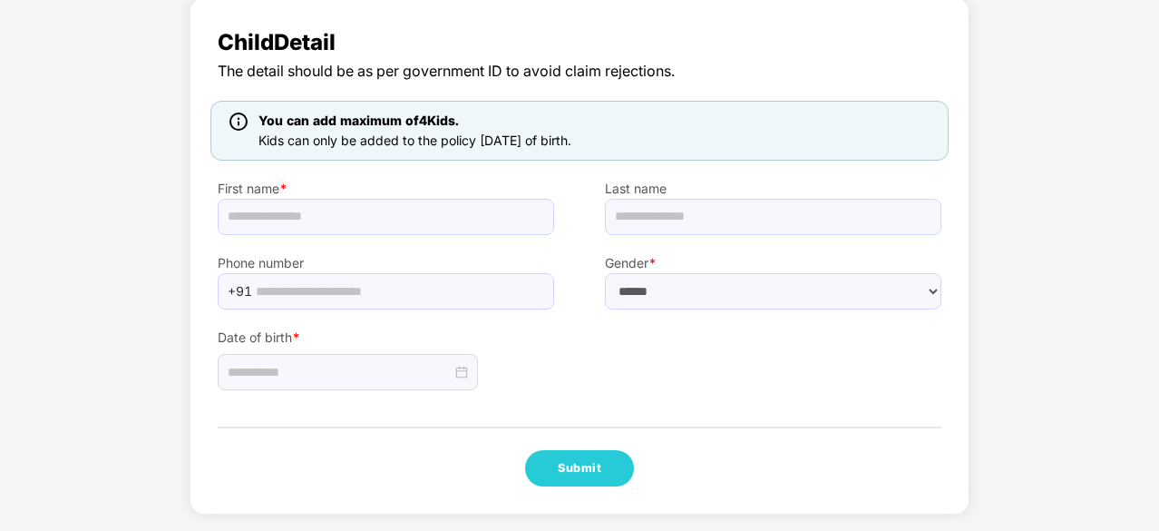
scroll to position [0, 0]
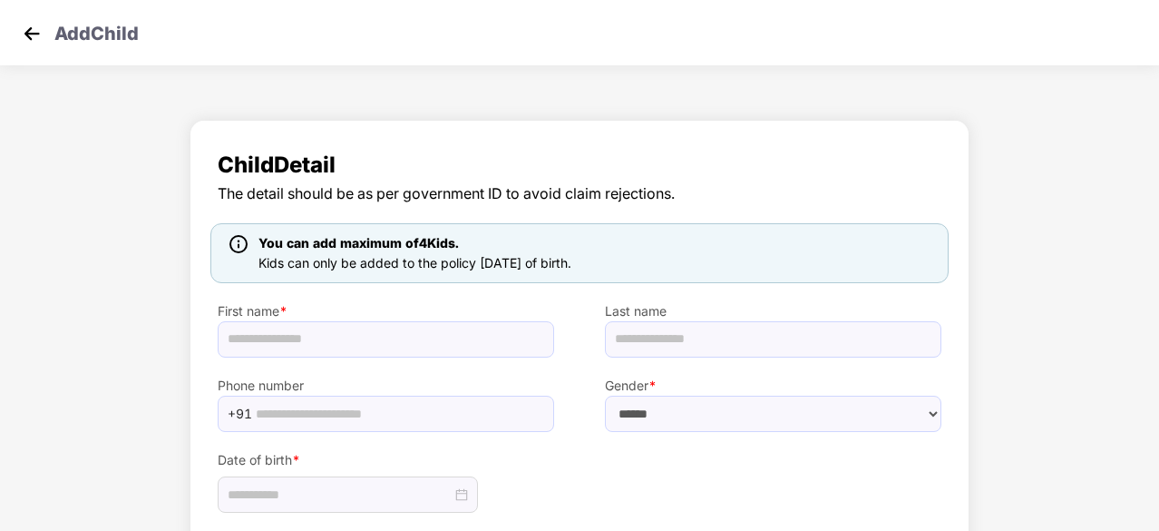
click at [1016, 258] on div "Child Detail The detail should be as per government ID to avoid claim rejection…" at bounding box center [579, 383] width 1159 height 544
click at [24, 24] on img at bounding box center [31, 33] width 27 height 27
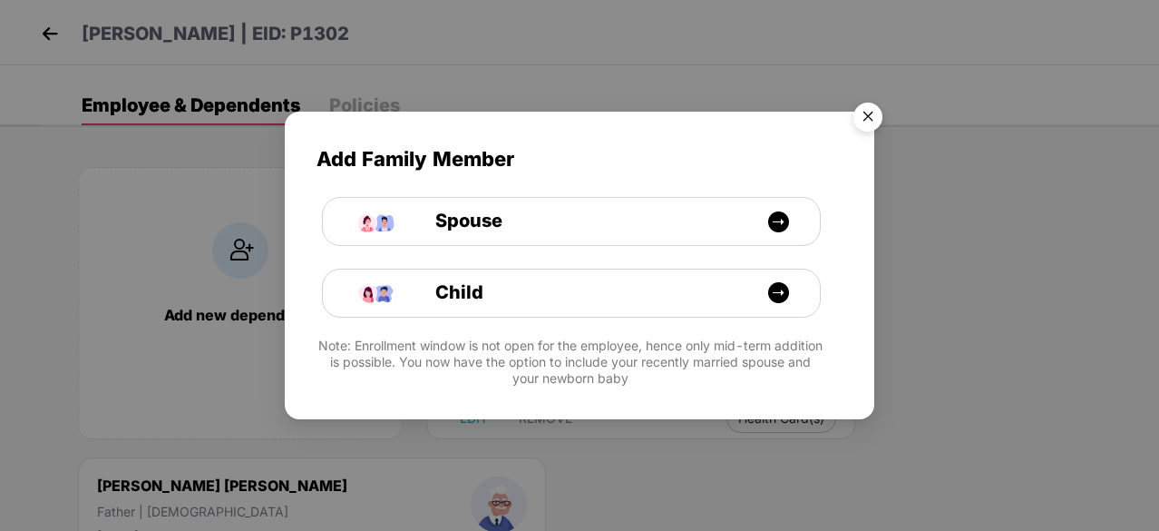
click at [858, 117] on img "Close" at bounding box center [868, 119] width 51 height 51
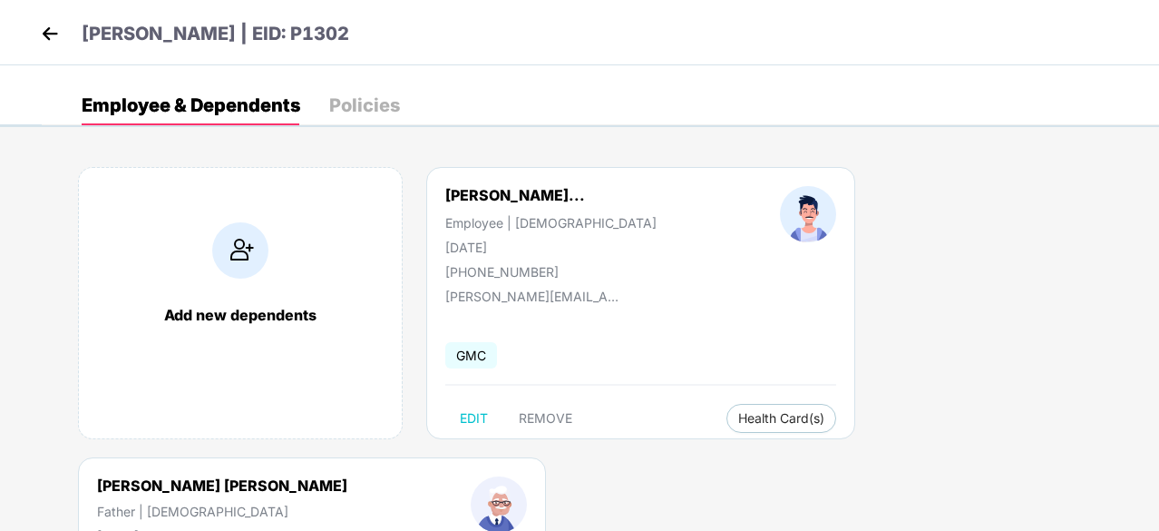
click at [346, 105] on div "Policies" at bounding box center [364, 105] width 71 height 18
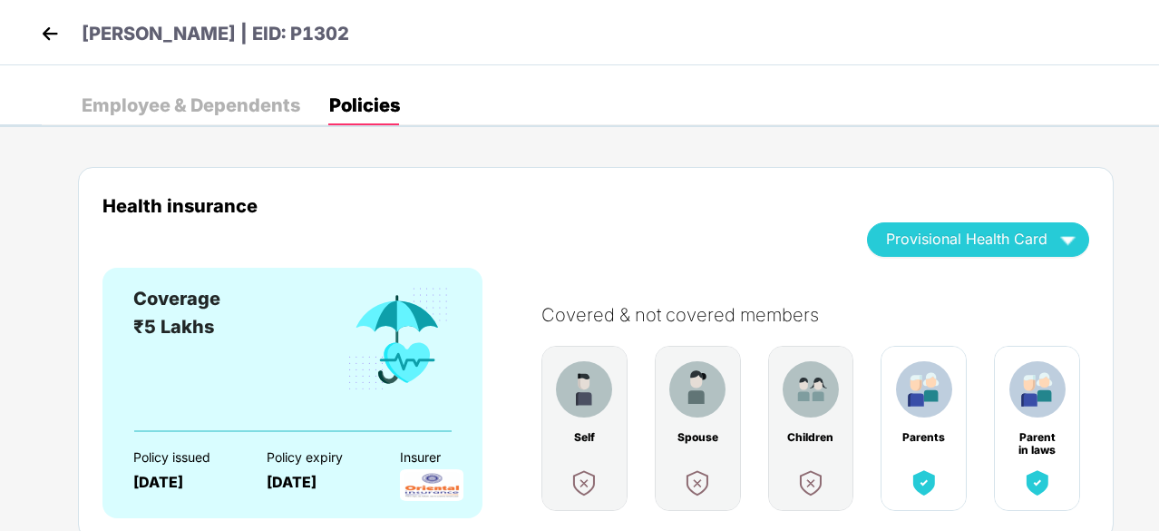
click at [210, 88] on div "Employee & Dependents" at bounding box center [191, 105] width 219 height 40
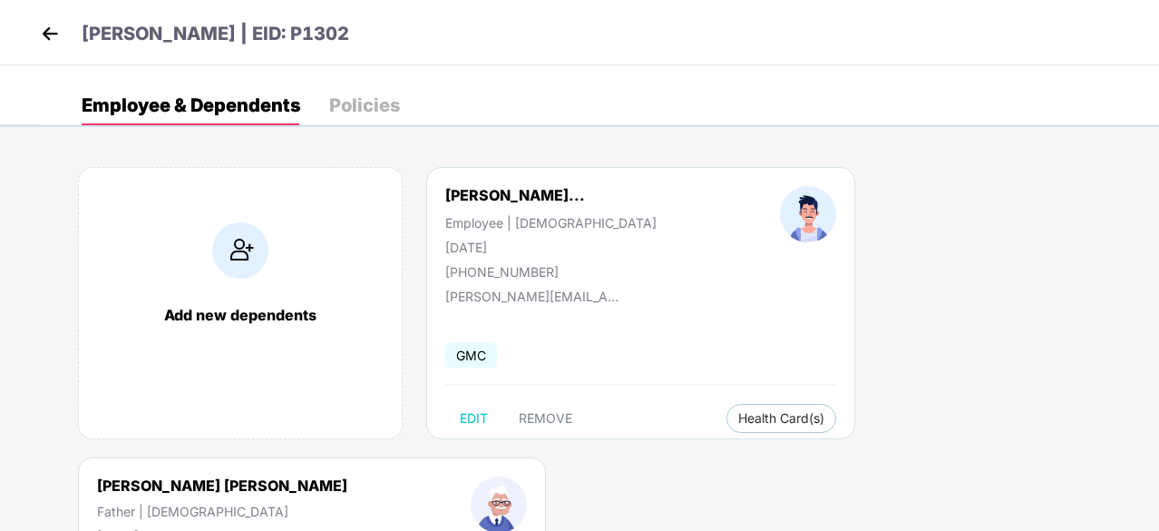
click at [366, 96] on div "Policies" at bounding box center [364, 105] width 71 height 18
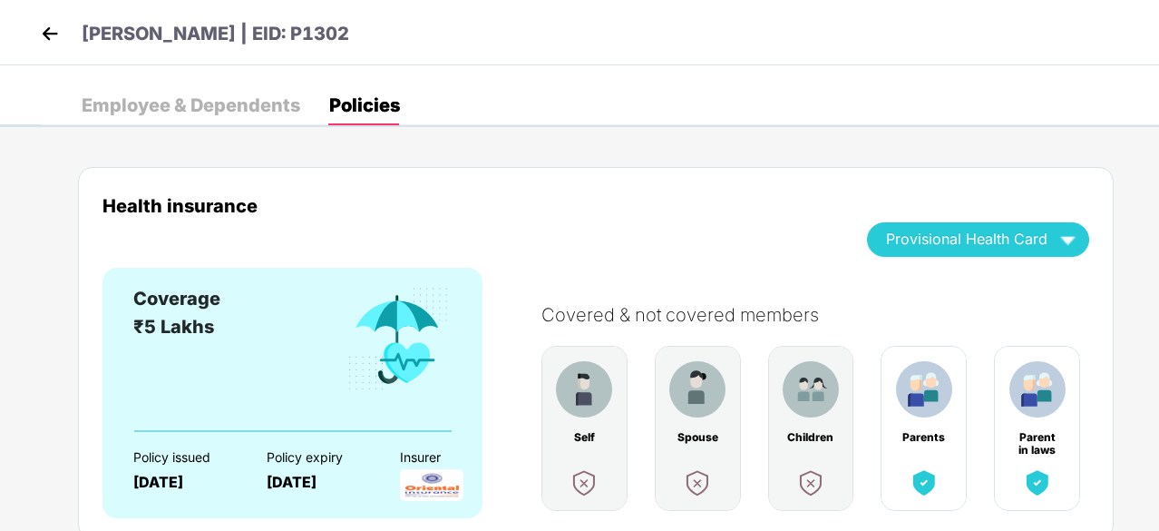
click at [210, 97] on div "Employee & Dependents" at bounding box center [191, 105] width 219 height 18
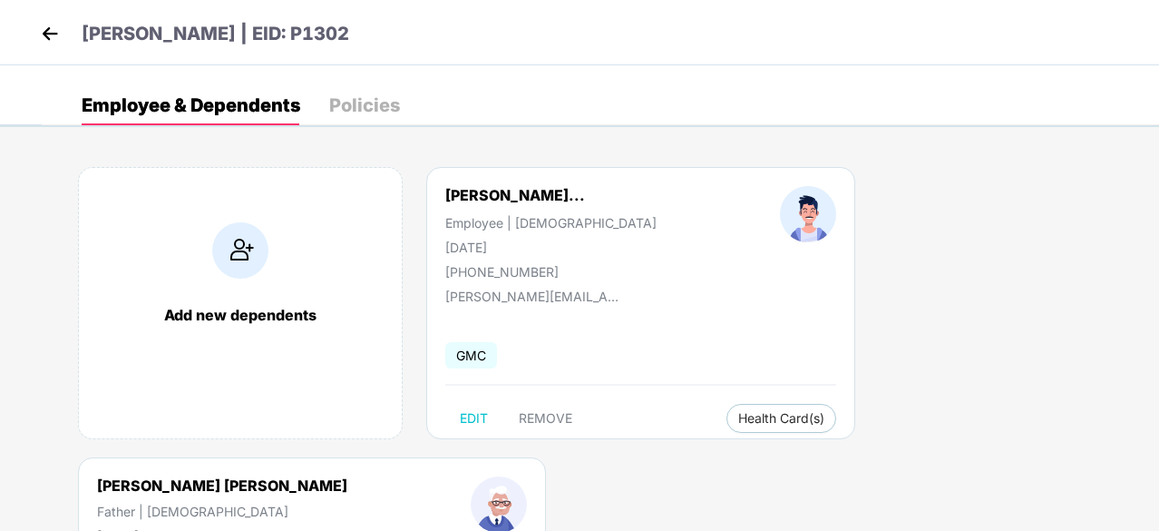
click at [371, 105] on div "Policies" at bounding box center [364, 105] width 71 height 18
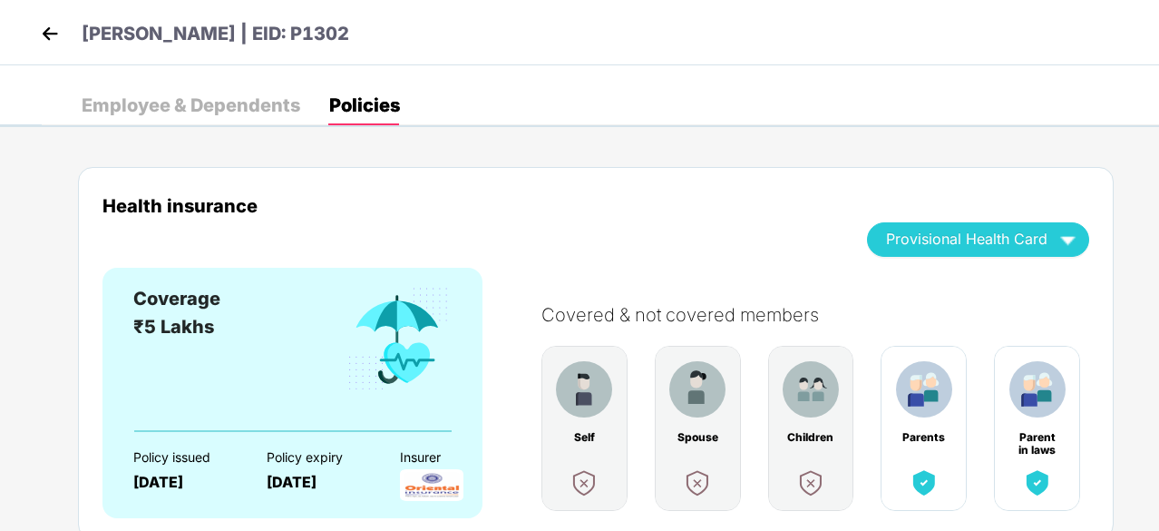
click at [232, 96] on div "Employee & Dependents" at bounding box center [191, 105] width 219 height 18
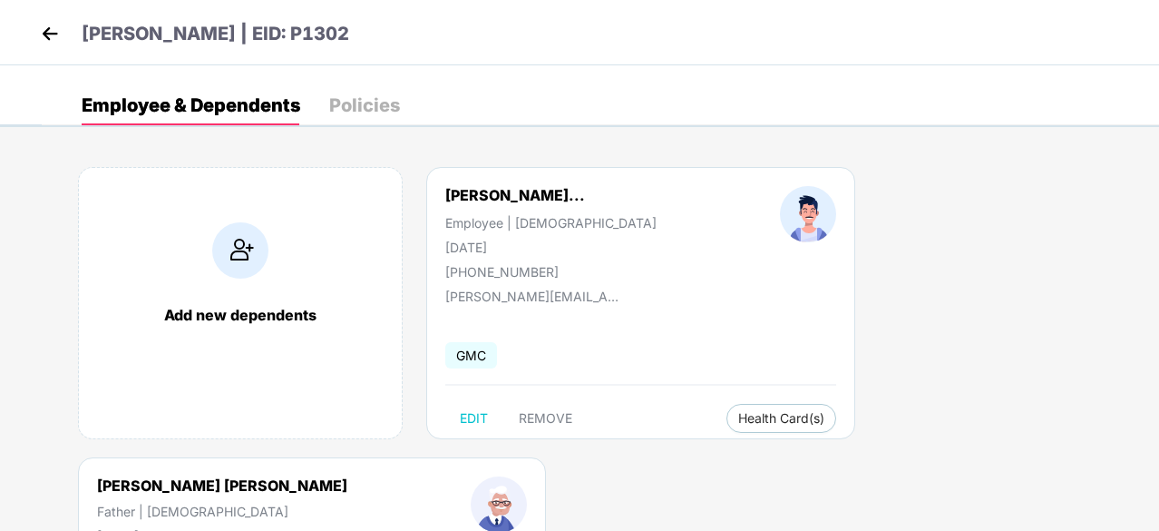
click at [362, 88] on div "Policies" at bounding box center [364, 105] width 71 height 40
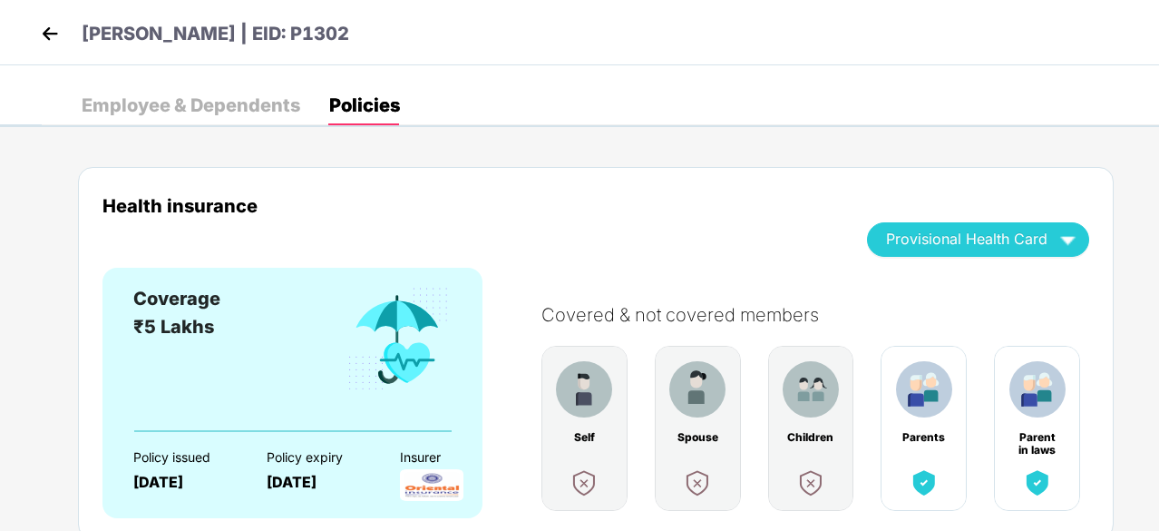
click at [252, 93] on div "Employee & Dependents" at bounding box center [191, 105] width 219 height 40
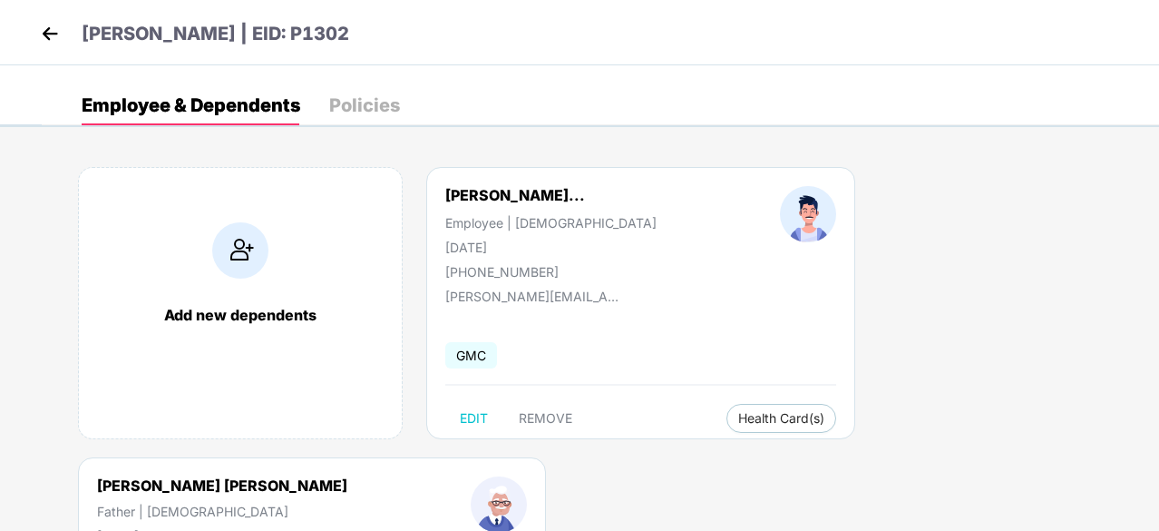
click at [354, 116] on div "Policies" at bounding box center [364, 105] width 71 height 40
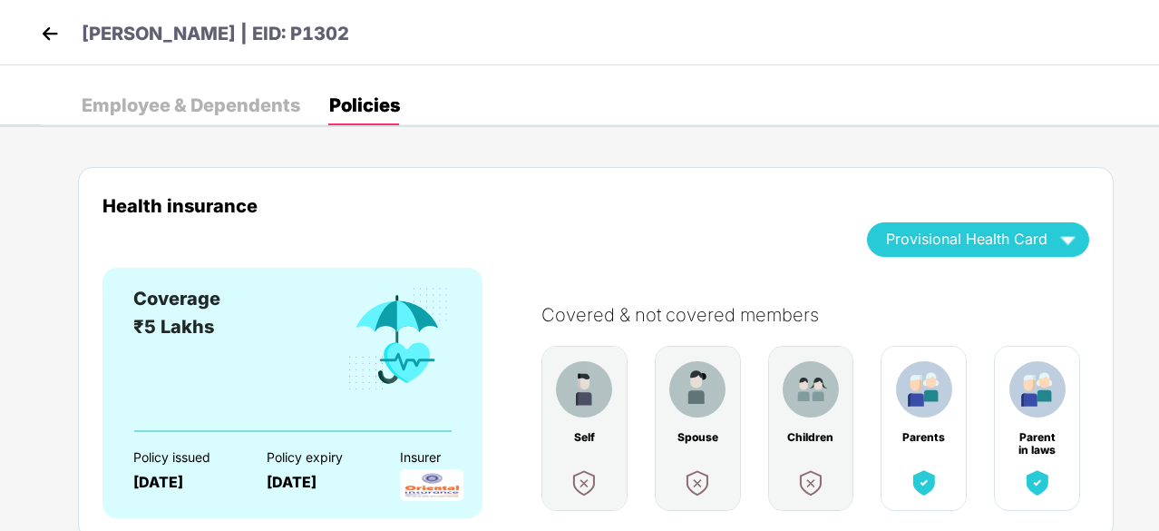
click at [280, 113] on div "Employee & Dependents" at bounding box center [191, 105] width 219 height 18
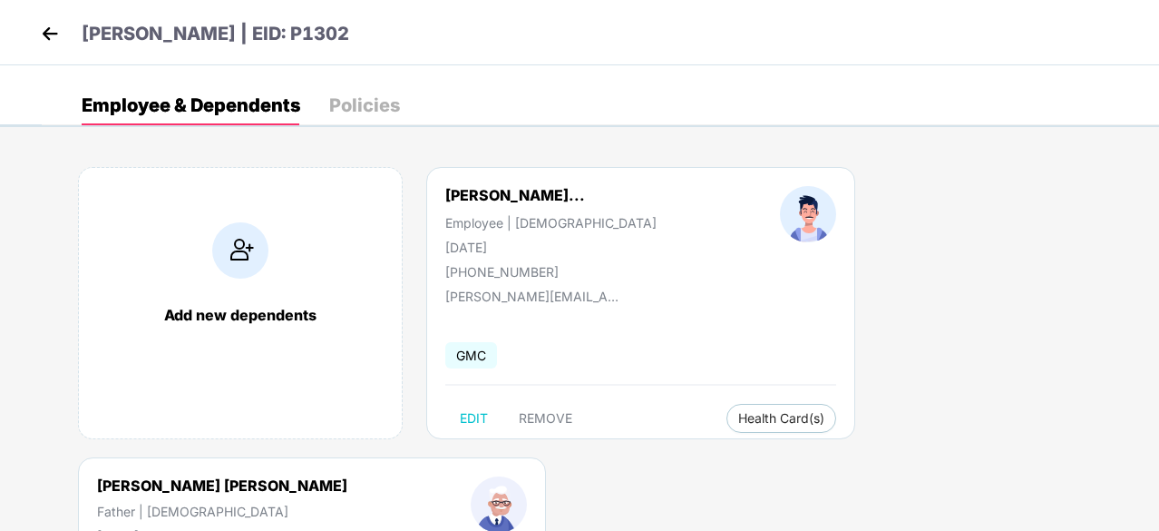
click at [365, 106] on div "Policies" at bounding box center [364, 105] width 71 height 18
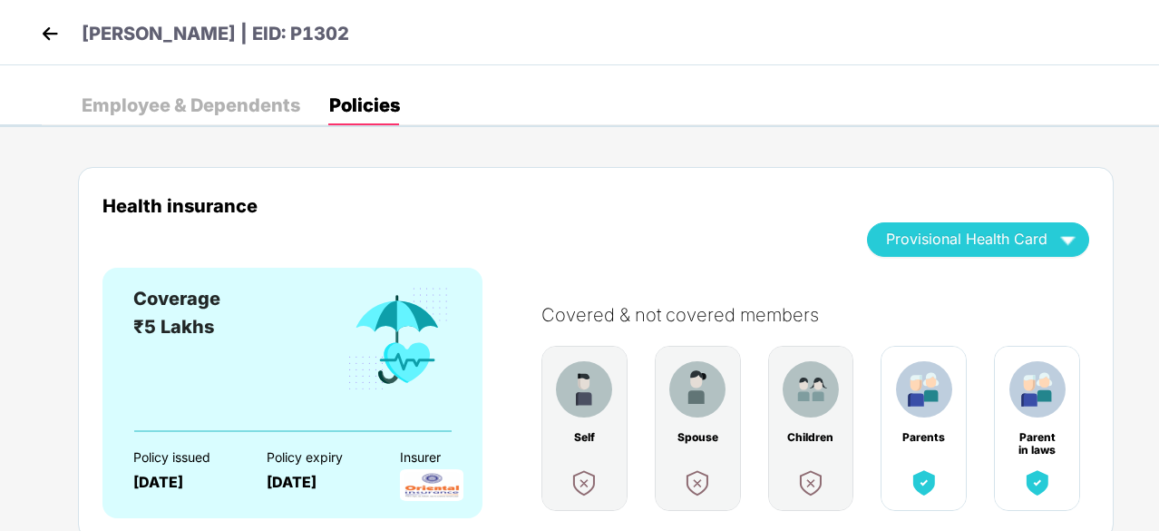
click at [276, 117] on div "Employee & Dependents" at bounding box center [191, 105] width 219 height 40
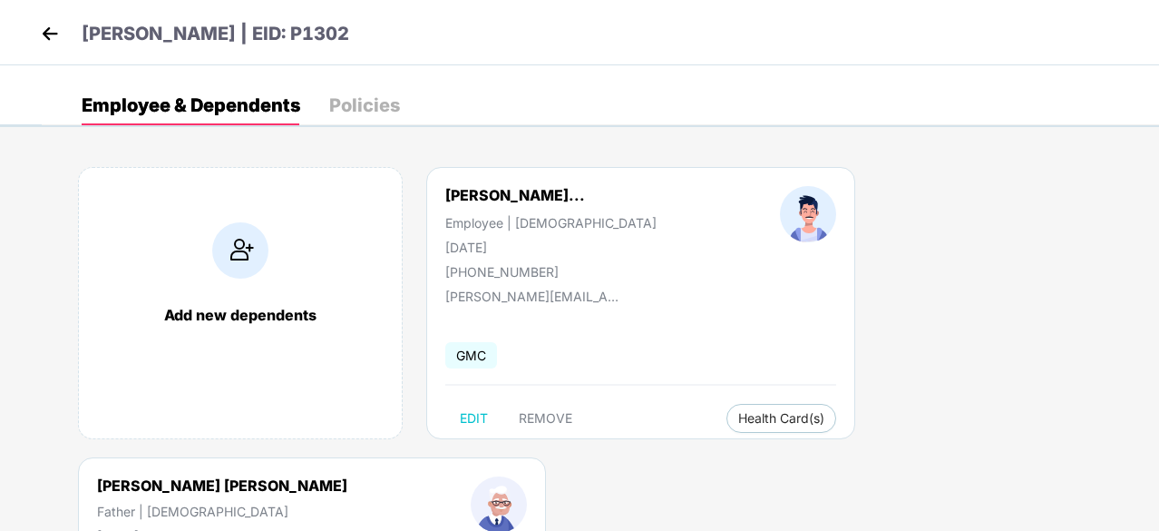
click at [346, 99] on div "Policies" at bounding box center [364, 105] width 71 height 18
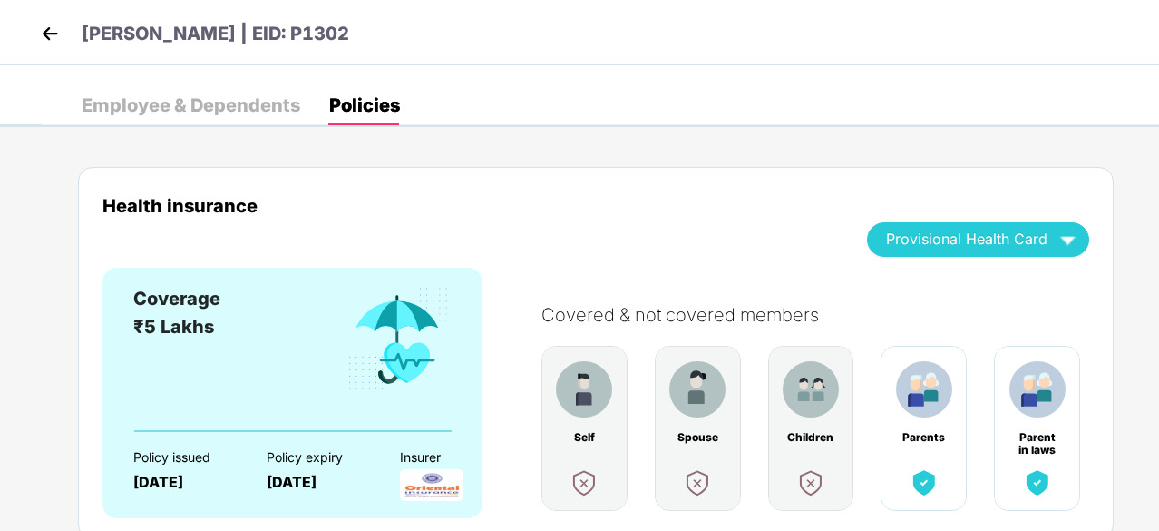
click at [214, 103] on div "Employee & Dependents" at bounding box center [191, 105] width 219 height 18
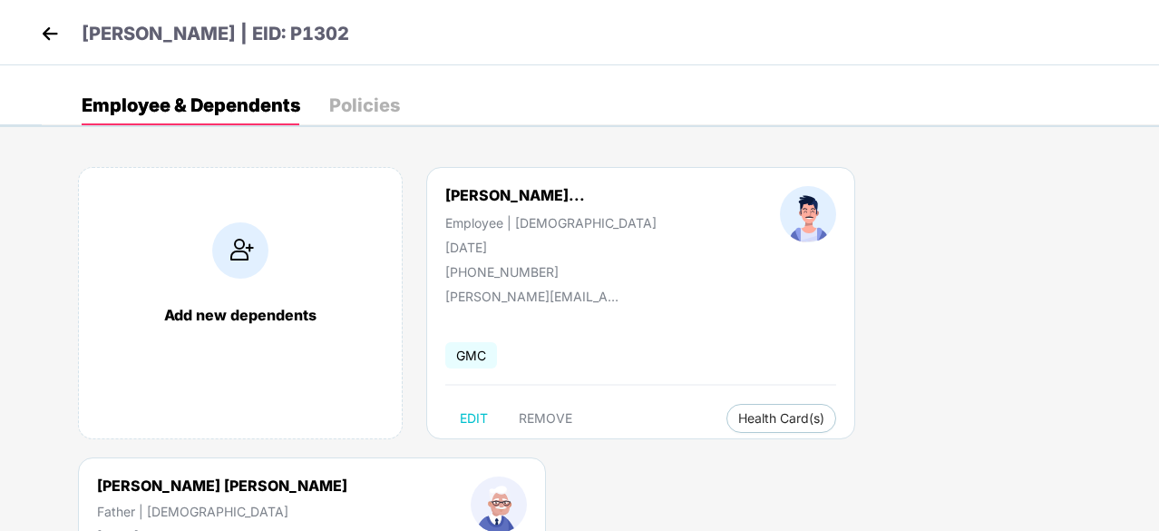
click at [363, 104] on div "Policies" at bounding box center [364, 105] width 71 height 18
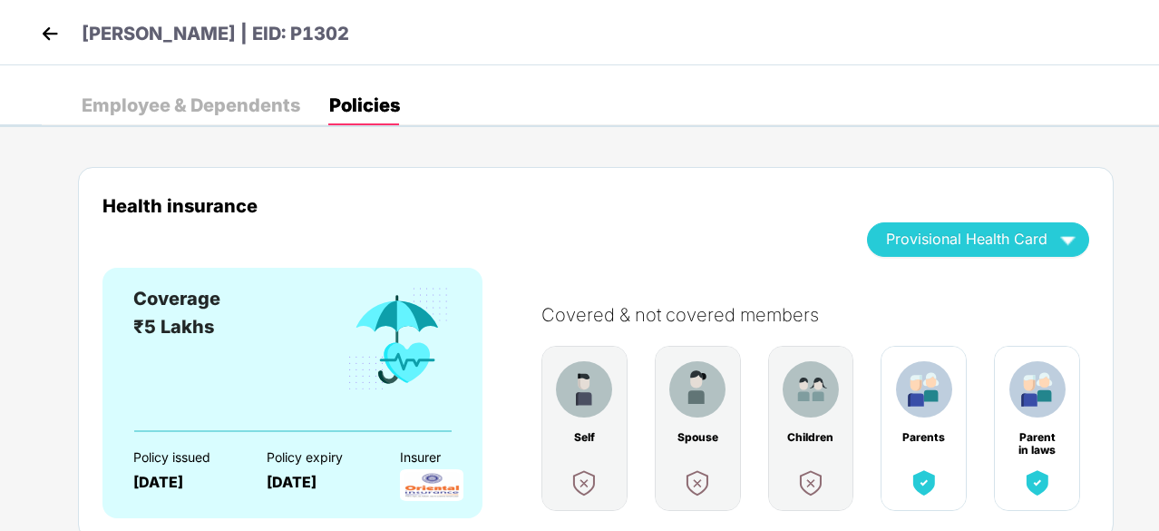
click at [224, 96] on div "Employee & Dependents" at bounding box center [191, 105] width 219 height 18
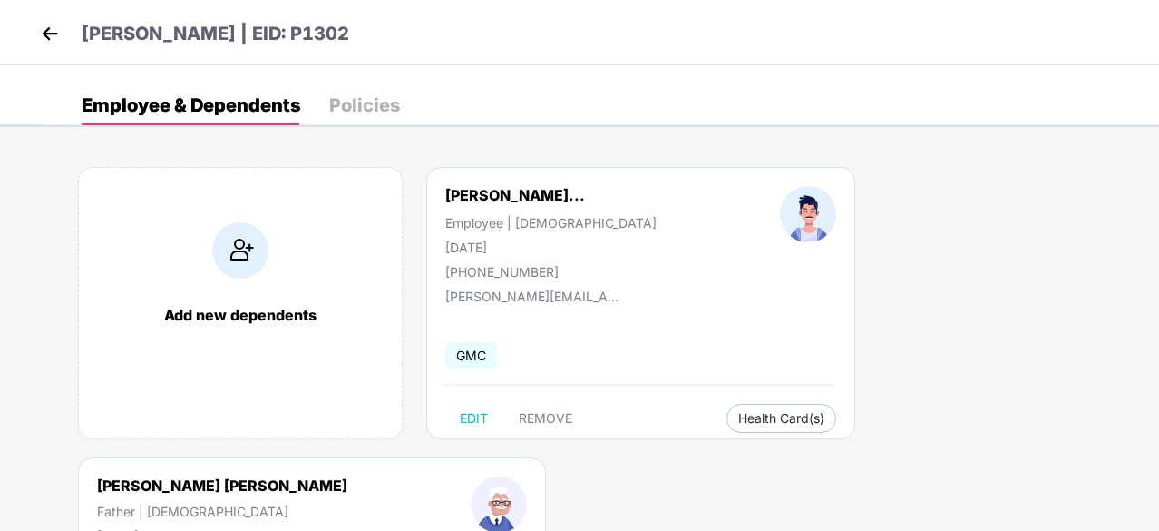
click at [342, 99] on div "Policies" at bounding box center [364, 105] width 71 height 18
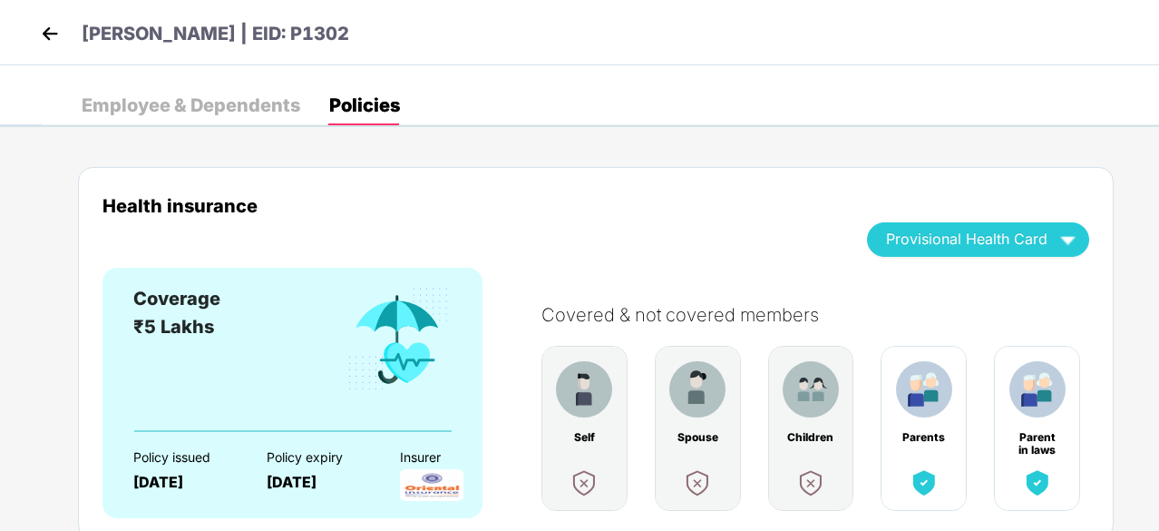
click at [219, 102] on div "Employee & Dependents" at bounding box center [191, 105] width 219 height 18
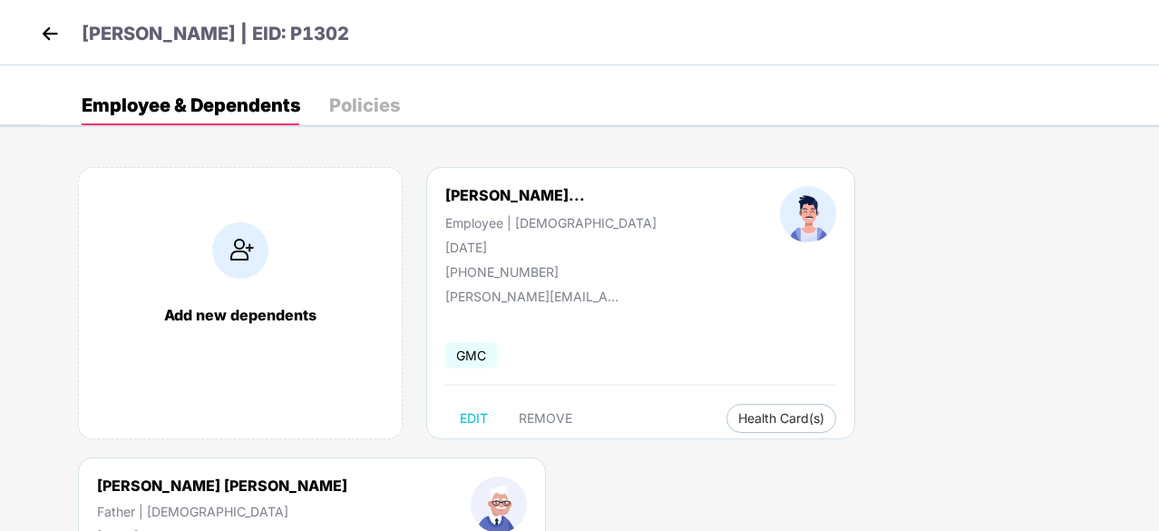
click at [42, 28] on img at bounding box center [49, 33] width 27 height 27
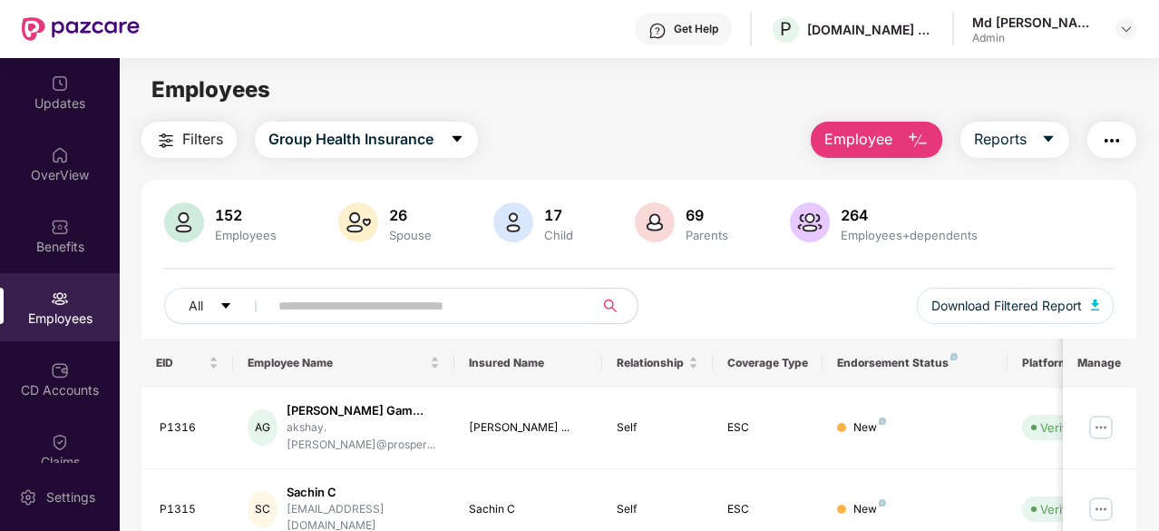
click at [60, 296] on img at bounding box center [60, 298] width 18 height 18
click at [724, 306] on div "Click to sort ascending" at bounding box center [655, 321] width 151 height 31
